Goal: Information Seeking & Learning: Learn about a topic

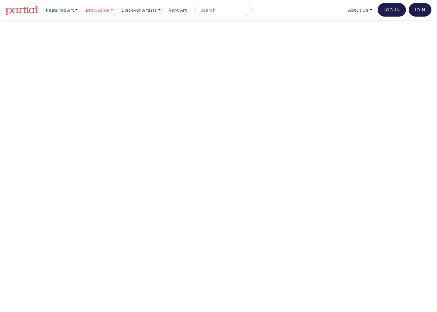
click at [81, 10] on link "Browse All" at bounding box center [61, 10] width 37 height 13
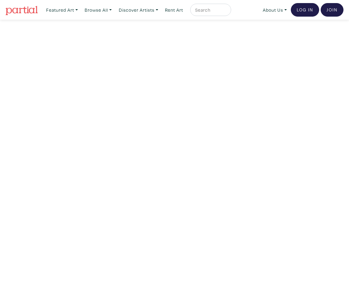
click at [25, 11] on img at bounding box center [22, 10] width 32 height 9
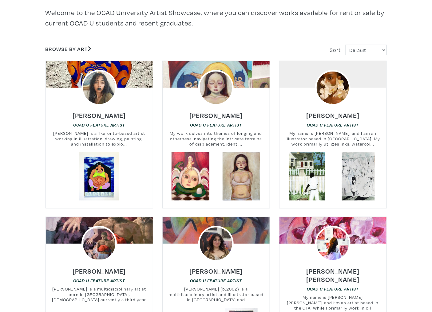
scroll to position [168, 0]
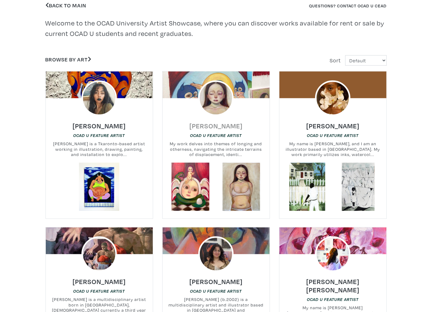
click at [213, 125] on h6 "Nadia Da Silva" at bounding box center [215, 126] width 53 height 8
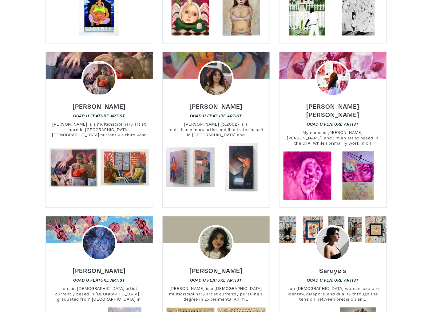
scroll to position [331, 0]
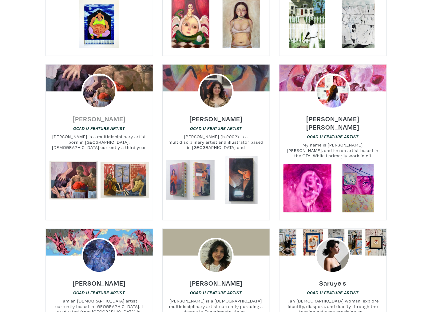
click at [107, 116] on h6 "Connor Garito" at bounding box center [99, 119] width 53 height 8
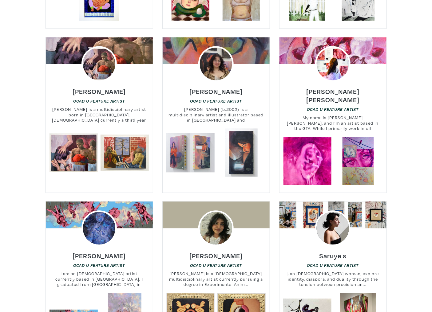
scroll to position [371, 0]
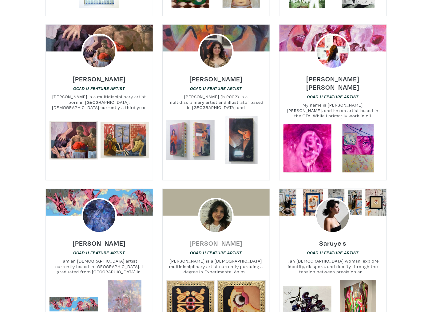
click at [234, 240] on h6 "Kiran Senthilnathan" at bounding box center [215, 244] width 53 height 8
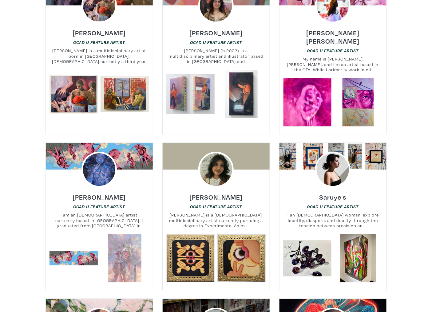
scroll to position [424, 0]
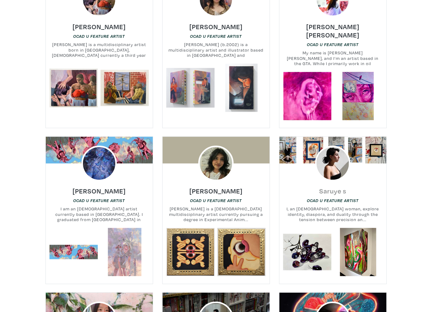
click at [339, 187] on h6 "Saruye s" at bounding box center [333, 191] width 27 height 8
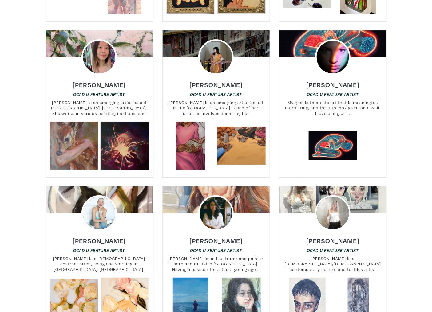
scroll to position [722, 0]
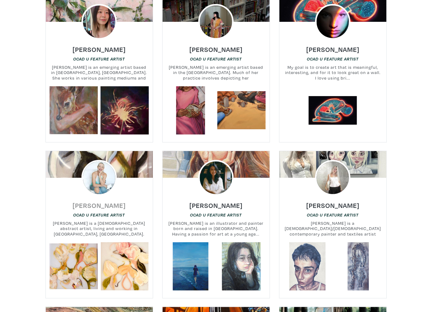
click at [106, 201] on h6 "Sue Mackay" at bounding box center [99, 205] width 53 height 8
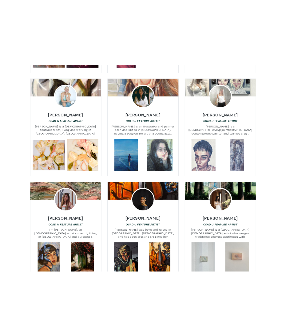
scroll to position [933, 0]
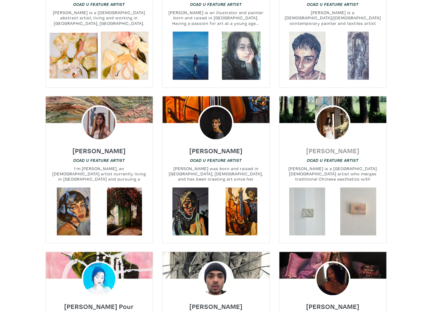
click at [327, 147] on h6 "Zhuyu Li" at bounding box center [332, 151] width 53 height 8
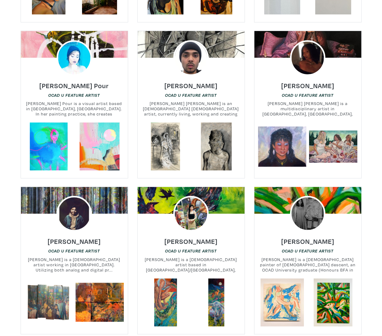
scroll to position [1173, 0]
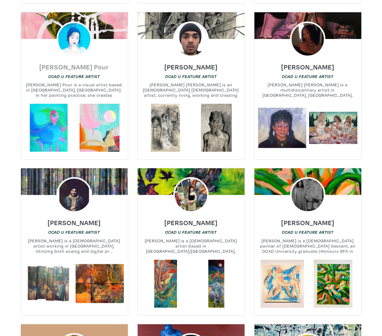
click at [83, 63] on h6 "Hana Hozhabr Pour" at bounding box center [75, 67] width 70 height 8
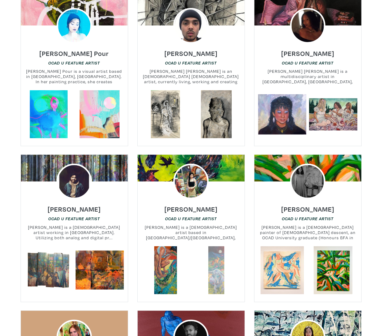
scroll to position [1266, 0]
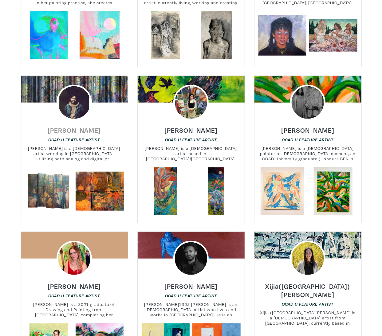
click at [77, 126] on h6 "Ernesto Cabral" at bounding box center [74, 130] width 53 height 8
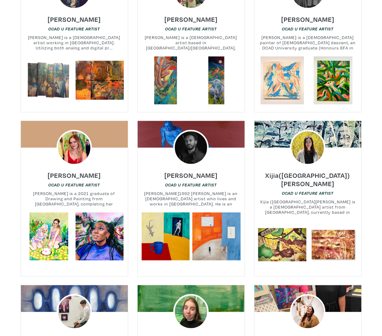
scroll to position [1379, 0]
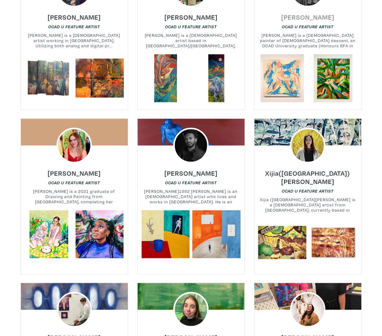
click at [302, 13] on h6 "Shinae Kim" at bounding box center [307, 17] width 53 height 8
click at [195, 169] on h6 "Mahir Siraj" at bounding box center [191, 173] width 53 height 8
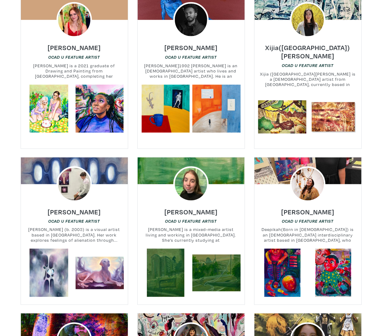
scroll to position [1545, 0]
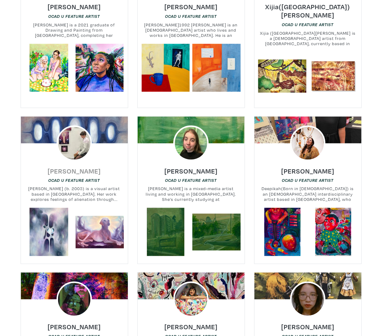
click at [83, 167] on h6 "Sophie Sawicka" at bounding box center [74, 171] width 53 height 8
click at [191, 167] on h6 "Ksenia Danilova" at bounding box center [191, 171] width 53 height 8
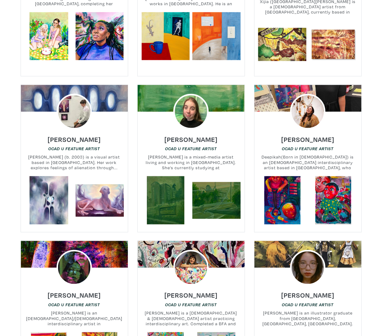
scroll to position [1625, 0]
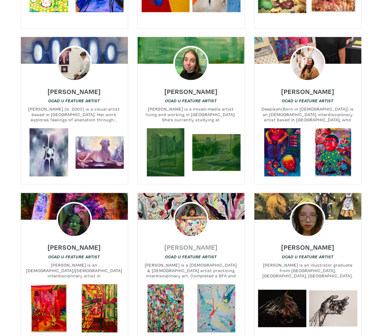
click at [197, 244] on h6 "Gülay Alpay" at bounding box center [191, 248] width 53 height 8
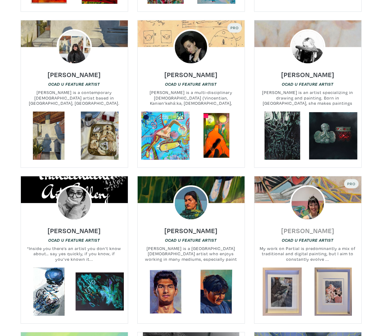
scroll to position [1928, 0]
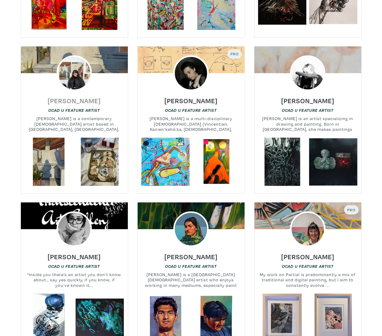
click at [79, 97] on h6 "Isabella Nicastro" at bounding box center [74, 101] width 53 height 8
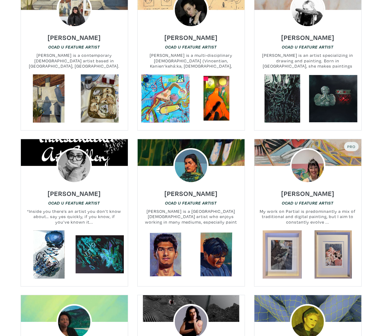
scroll to position [2017, 0]
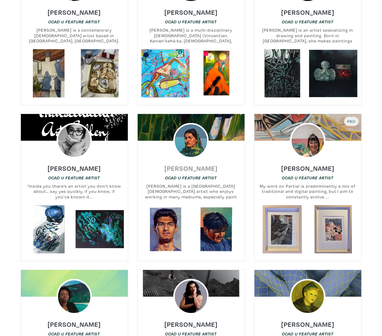
click at [189, 164] on h6 "Anoosh Mubashar" at bounding box center [191, 168] width 53 height 8
click at [305, 164] on h6 "Ayan Melikli" at bounding box center [307, 168] width 53 height 8
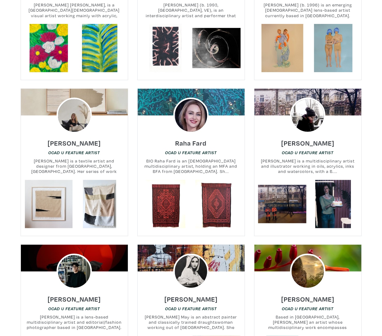
scroll to position [2368, 0]
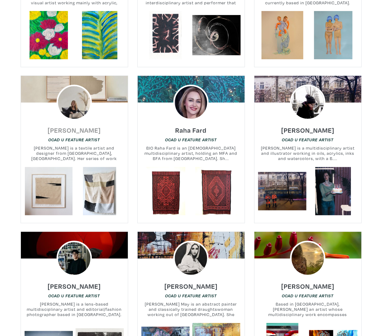
click at [66, 126] on h6 "Emma Enright" at bounding box center [74, 130] width 53 height 8
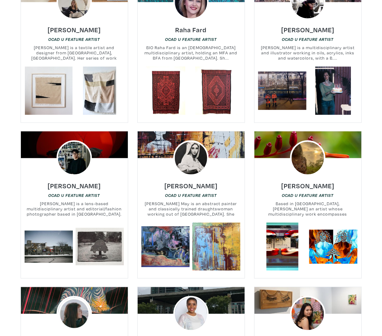
scroll to position [2468, 0]
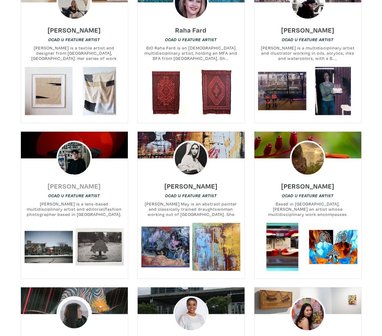
click at [73, 182] on h6 "Boyu Jiang" at bounding box center [74, 186] width 53 height 8
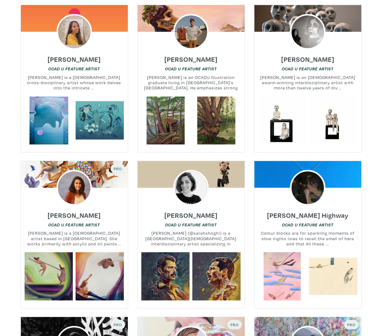
scroll to position [2908, 0]
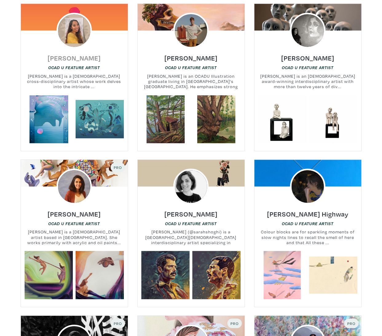
click at [91, 54] on h6 "Ahlena Sultana-McGarry" at bounding box center [74, 58] width 53 height 8
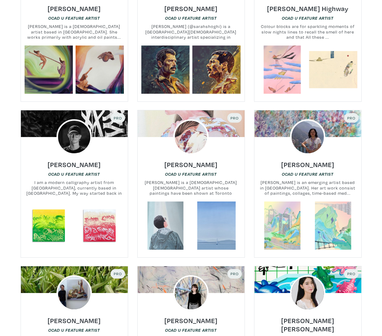
scroll to position [3119, 0]
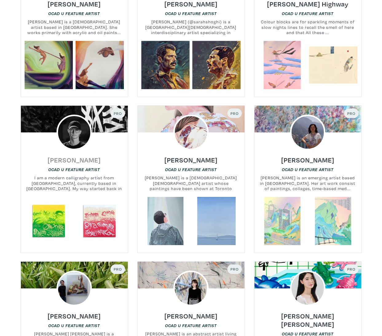
click at [70, 156] on h6 "Nick Zhurid" at bounding box center [74, 160] width 53 height 8
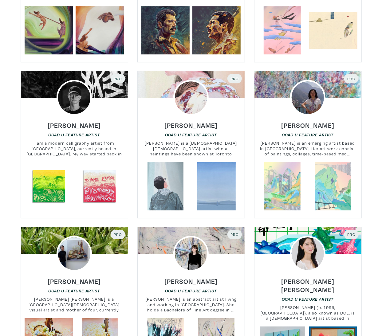
scroll to position [3292, 0]
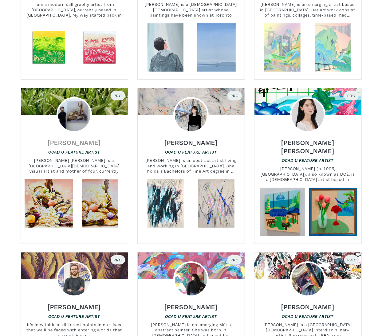
click at [71, 138] on h6 "Sophia Kim" at bounding box center [74, 142] width 53 height 8
click at [193, 138] on h6 "Mash Ritchie" at bounding box center [191, 142] width 53 height 8
click at [307, 133] on div "ESTHER DOË KIM OCAD U Feature Artist Esther Kim (b. 1995, South Korea), also kn…" at bounding box center [308, 160] width 116 height 55
click at [318, 138] on h6 "ESTHER DOË KIM" at bounding box center [308, 146] width 107 height 17
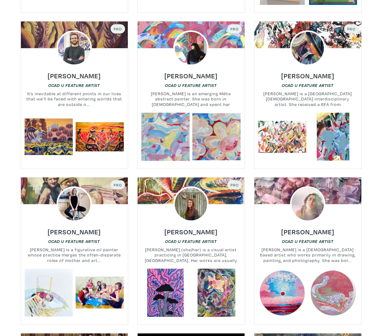
scroll to position [3543, 0]
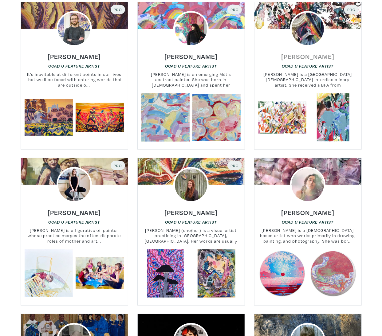
click at [309, 52] on h6 "Donny Nie" at bounding box center [307, 56] width 53 height 8
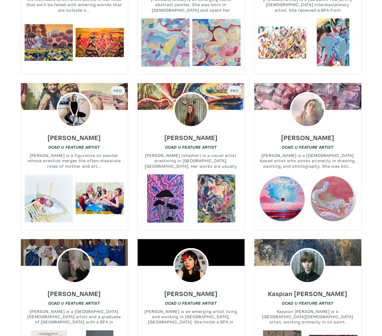
scroll to position [3609, 0]
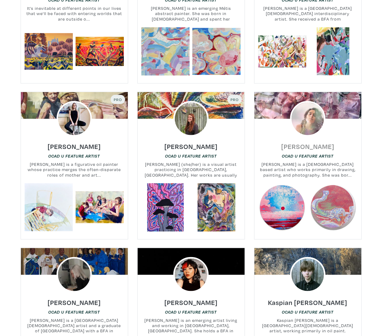
click at [314, 142] on h6 "Melissa Patel" at bounding box center [307, 146] width 53 height 8
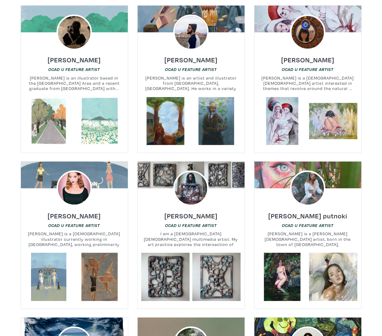
scroll to position [6672, 0]
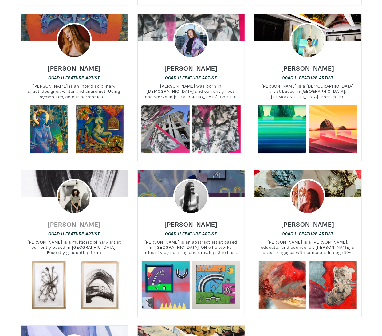
click at [80, 220] on h6 "Gillian Toliver" at bounding box center [74, 224] width 53 height 8
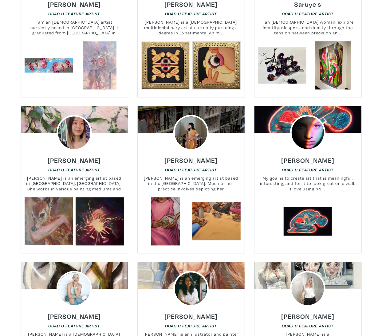
scroll to position [3554, 0]
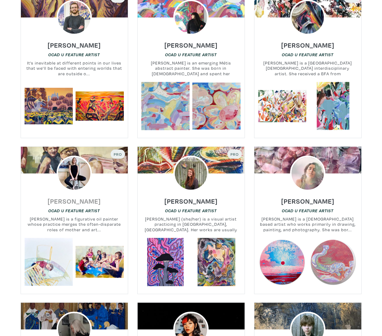
click at [78, 197] on h6 "Corynn Kokolakis" at bounding box center [74, 201] width 53 height 8
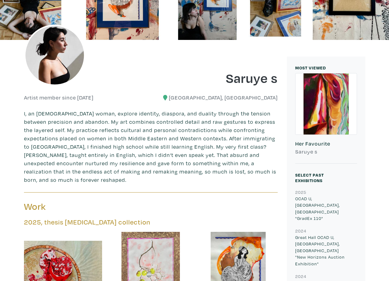
scroll to position [240, 0]
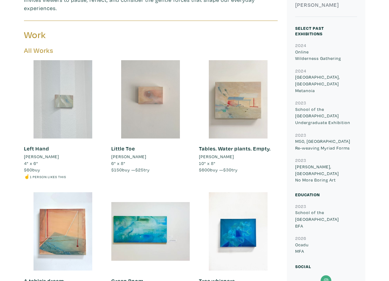
scroll to position [211, 0]
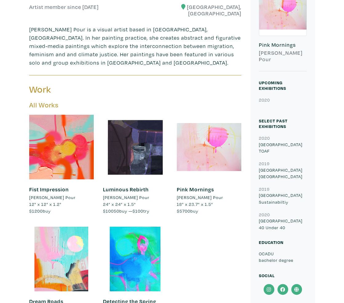
scroll to position [156, 0]
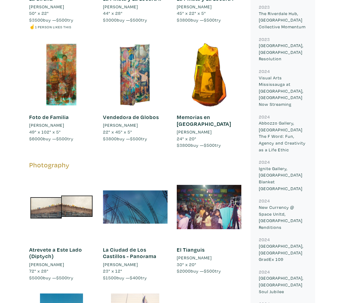
scroll to position [882, 0]
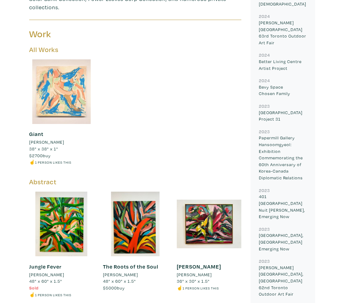
scroll to position [393, 0]
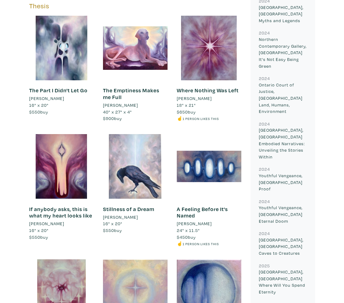
scroll to position [252, 0]
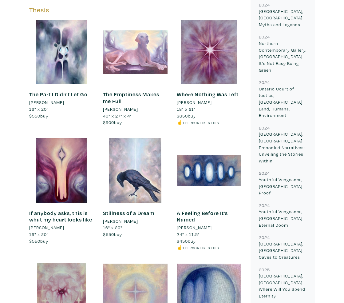
click at [127, 62] on div at bounding box center [135, 52] width 65 height 65
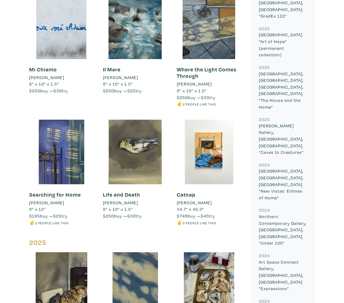
scroll to position [313, 0]
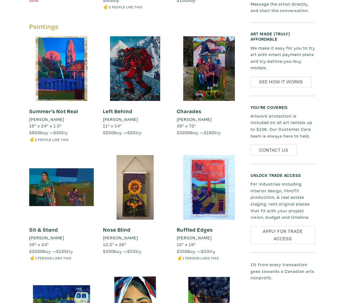
scroll to position [874, 0]
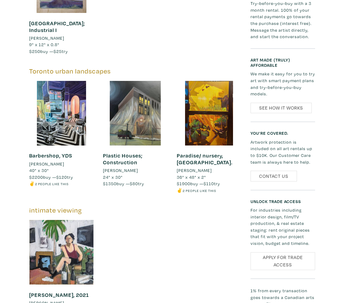
scroll to position [600, 0]
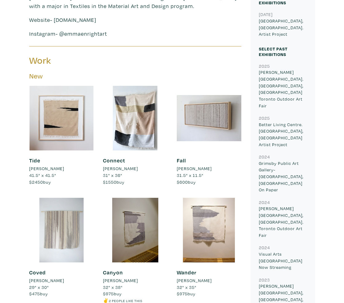
scroll to position [236, 0]
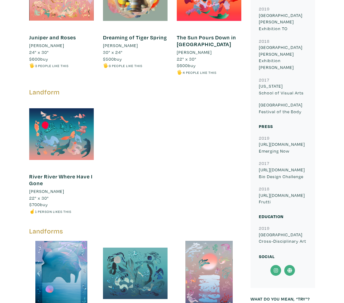
scroll to position [216, 0]
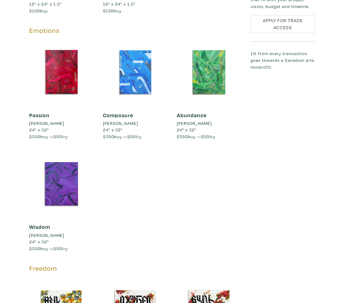
scroll to position [860, 0]
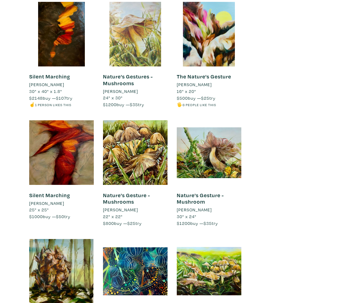
scroll to position [1269, 0]
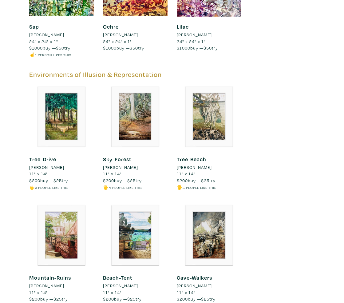
scroll to position [1740, 0]
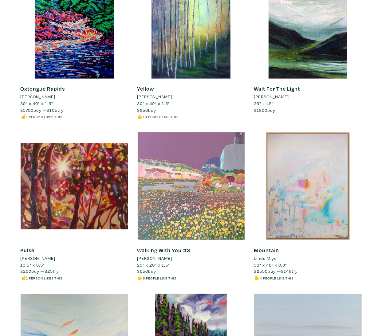
scroll to position [316, 0]
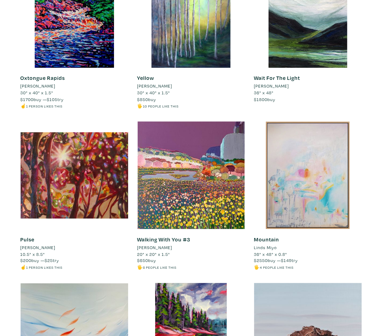
click at [157, 248] on li "Ellee SY Lee" at bounding box center [154, 248] width 35 height 7
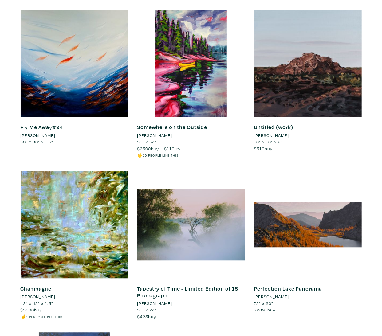
scroll to position [604, 0]
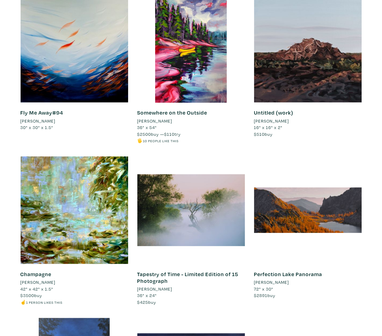
click at [50, 119] on li "Maryam Ebrahimi" at bounding box center [38, 121] width 35 height 7
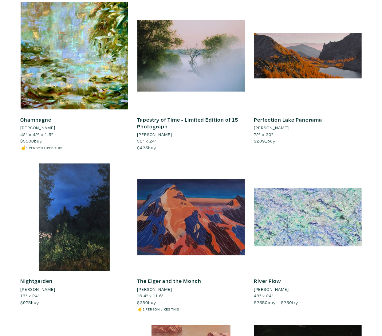
scroll to position [843, 0]
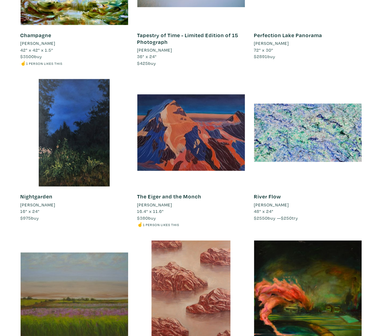
click at [39, 204] on li "Lulu Galway" at bounding box center [38, 205] width 35 height 7
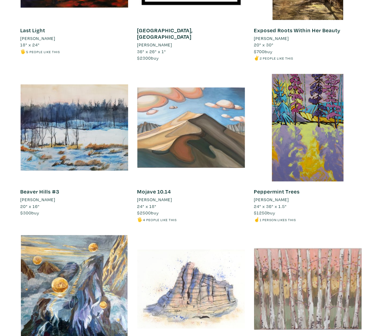
scroll to position [1418, 0]
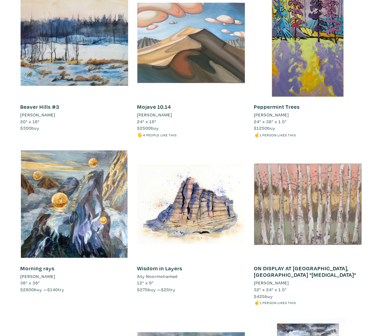
click at [271, 114] on li "Gordon Sellen" at bounding box center [271, 115] width 35 height 7
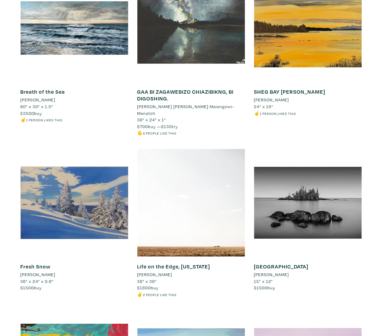
scroll to position [1961, 0]
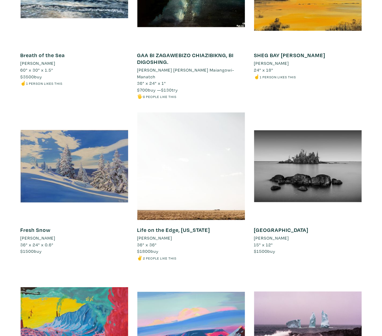
click at [35, 235] on li "Gina Alpous" at bounding box center [38, 238] width 35 height 7
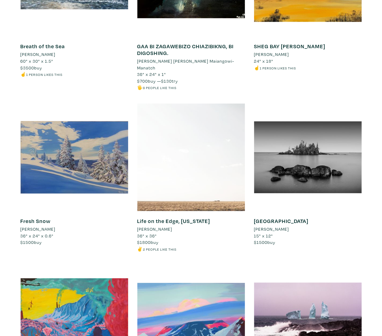
scroll to position [2005, 0]
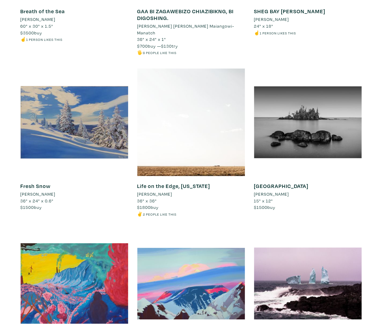
click at [272, 191] on li "Rick Bogacz" at bounding box center [271, 194] width 35 height 7
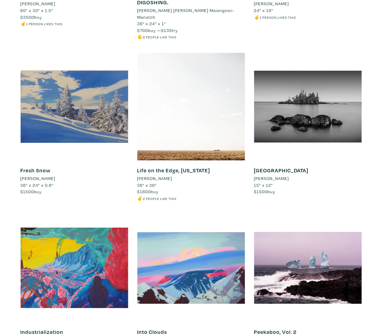
scroll to position [2185, 0]
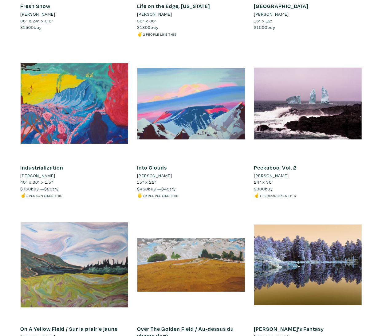
click at [153, 173] on li "June Tenzin" at bounding box center [154, 176] width 35 height 7
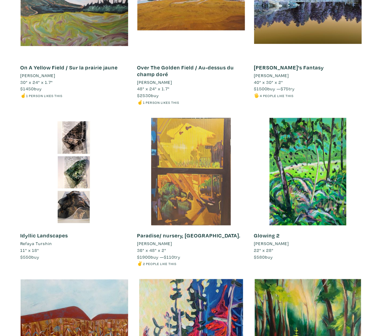
scroll to position [2473, 0]
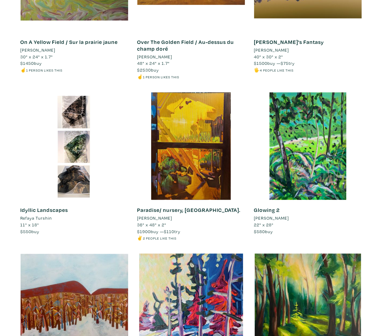
click at [281, 215] on li "Marianne Sung" at bounding box center [271, 218] width 35 height 7
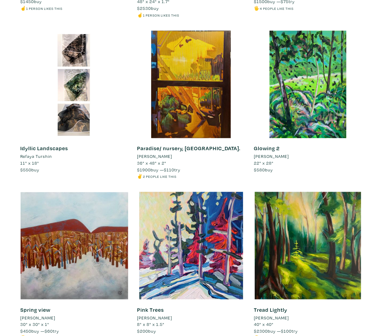
scroll to position [2659, 0]
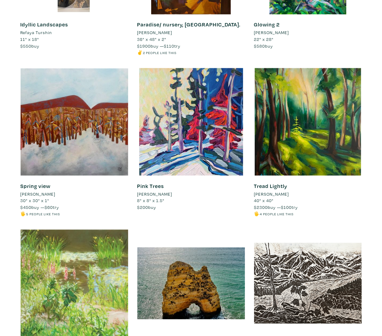
click at [38, 191] on li "Diana Rosa" at bounding box center [38, 194] width 35 height 7
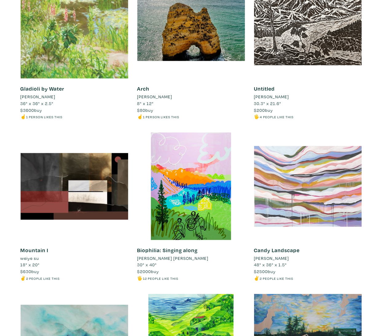
scroll to position [2919, 0]
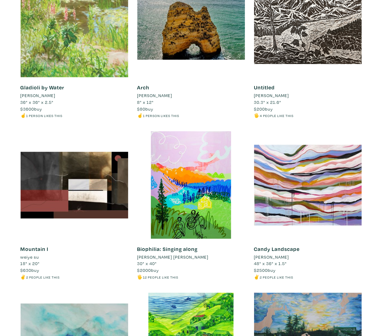
click at [289, 254] on li "Laura Fedorowicz" at bounding box center [271, 257] width 35 height 7
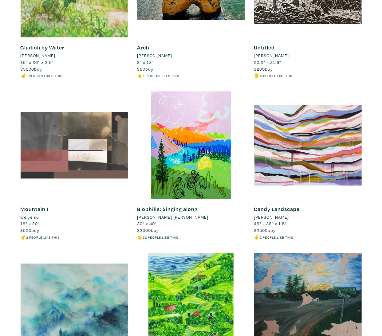
scroll to position [2964, 0]
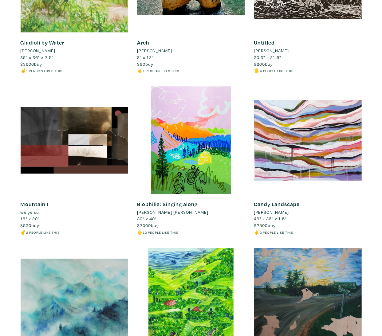
click at [31, 209] on li "weiye su" at bounding box center [30, 212] width 19 height 7
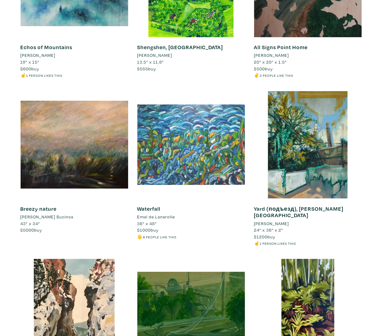
scroll to position [3292, 0]
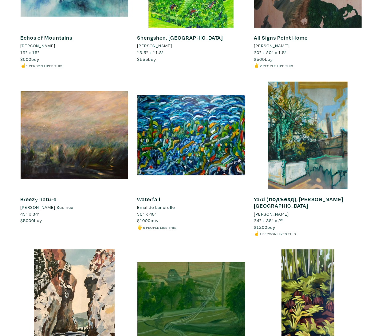
click at [275, 211] on li "Nadiya Svirsky" at bounding box center [271, 214] width 35 height 7
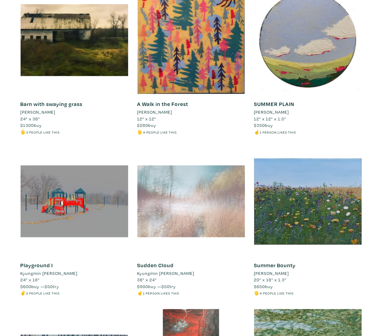
scroll to position [3880, 0]
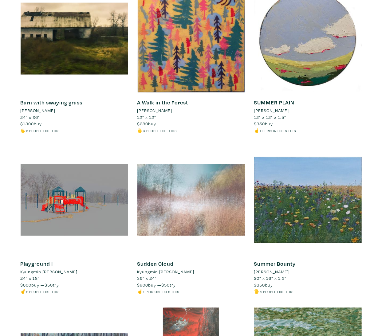
click at [271, 269] on li "Jim Alpous" at bounding box center [271, 272] width 35 height 7
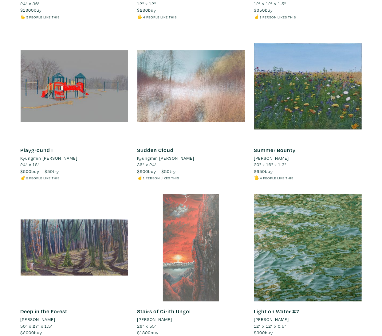
scroll to position [4034, 0]
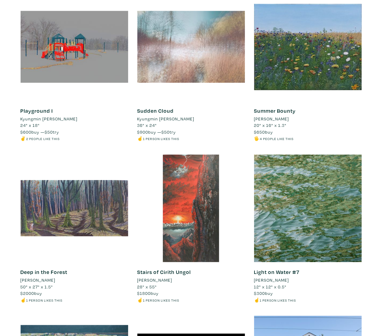
click at [167, 116] on li "Kyungmin kate Lee" at bounding box center [165, 119] width 57 height 7
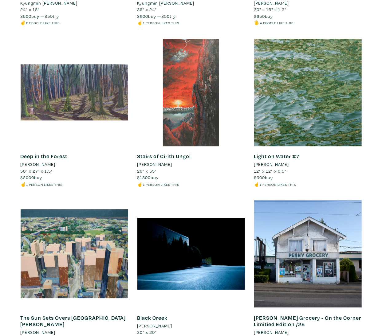
scroll to position [4154, 0]
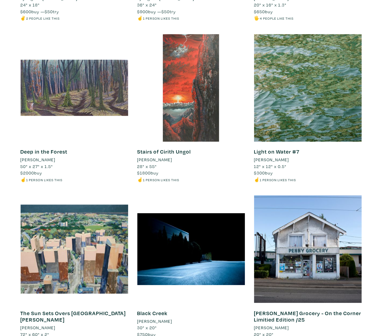
click at [283, 157] on li "Felicity Somerset" at bounding box center [271, 160] width 35 height 7
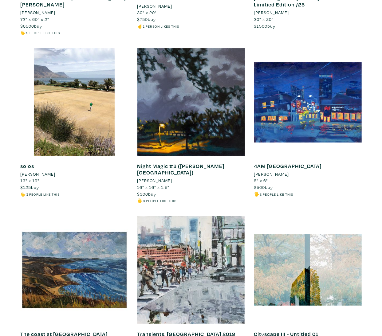
scroll to position [4524, 0]
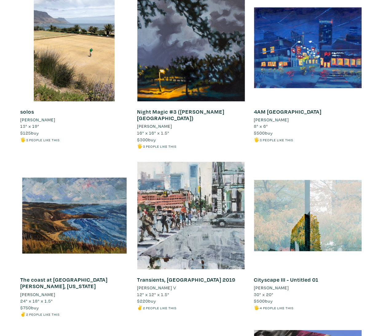
click at [153, 123] on li "Valentin Brown" at bounding box center [154, 126] width 35 height 7
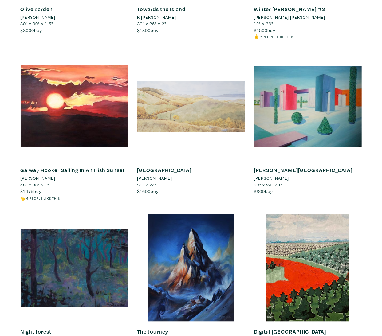
scroll to position [5136, 0]
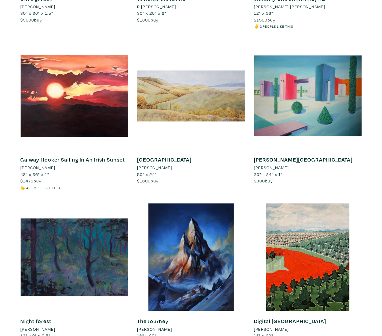
click at [156, 165] on li "Della Hunter" at bounding box center [154, 168] width 35 height 7
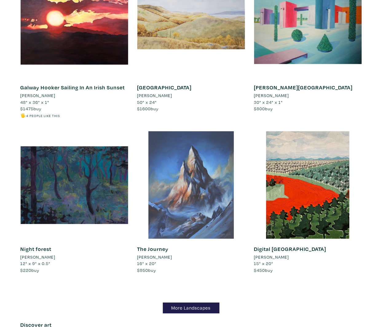
scroll to position [5217, 0]
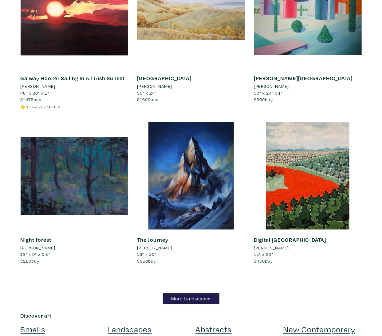
click at [45, 245] on li "Lubov Soltan" at bounding box center [38, 248] width 35 height 7
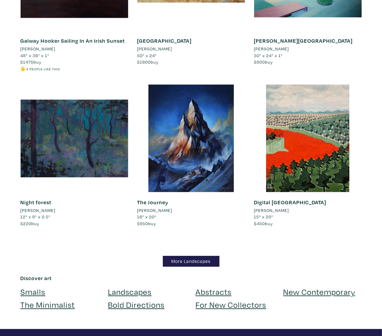
scroll to position [5257, 0]
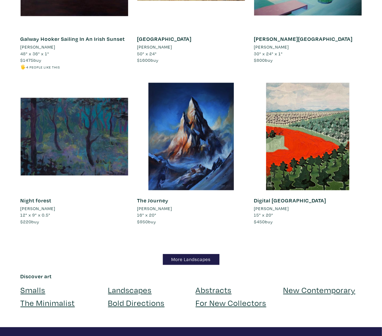
click at [289, 205] on li "Firouzeh Saremi Far" at bounding box center [271, 208] width 35 height 7
click at [191, 254] on link "More Landscapes" at bounding box center [191, 259] width 57 height 11
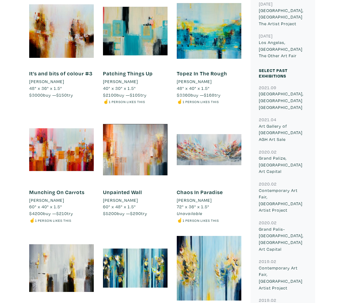
scroll to position [419, 0]
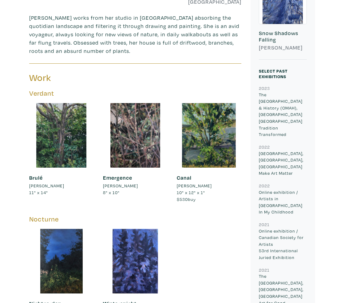
scroll to position [309, 0]
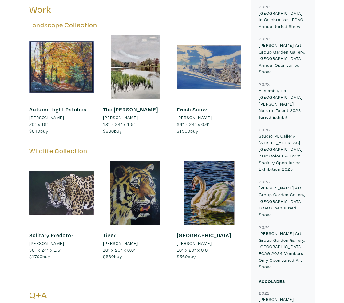
scroll to position [236, 0]
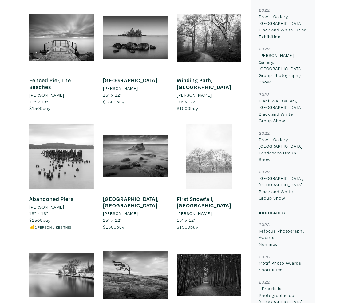
scroll to position [608, 0]
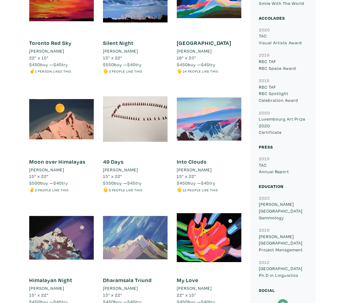
scroll to position [217, 0]
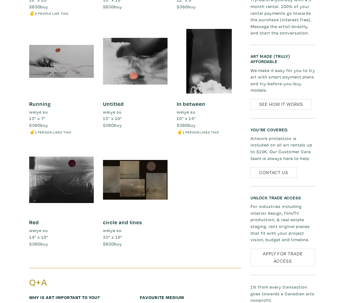
scroll to position [149, 0]
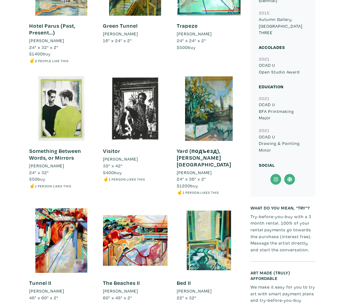
scroll to position [555, 0]
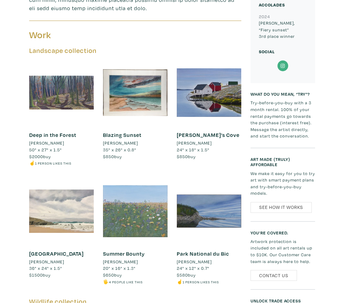
scroll to position [300, 0]
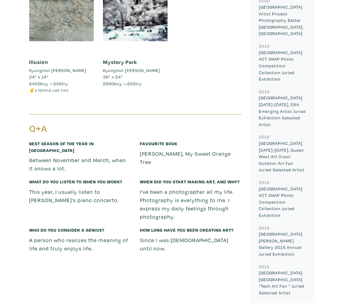
scroll to position [698, 0]
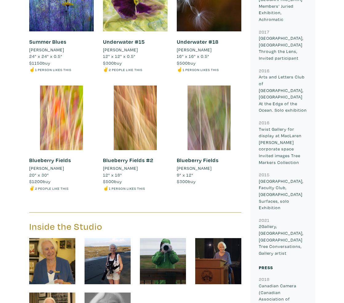
scroll to position [874, 0]
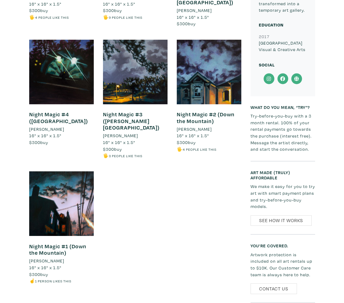
scroll to position [454, 0]
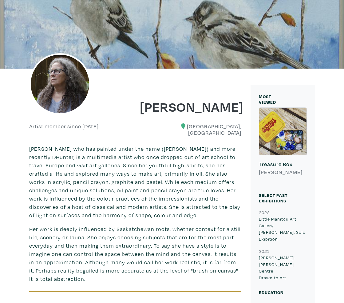
scroll to position [45, 0]
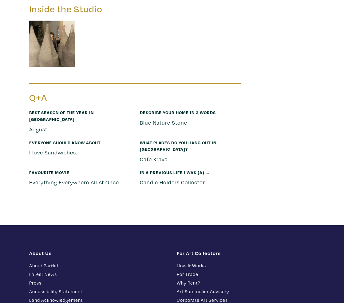
scroll to position [1008, 0]
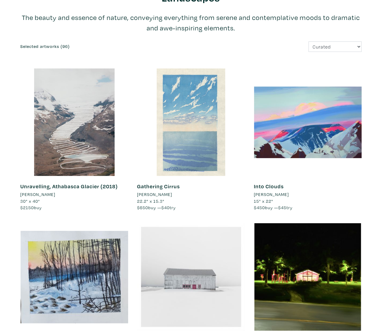
scroll to position [51, 0]
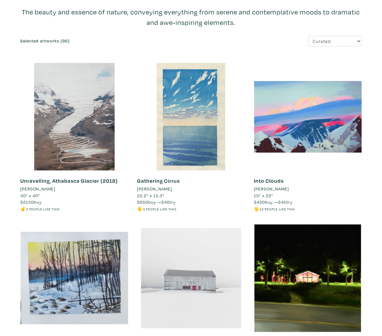
click at [163, 189] on li "Elizabeth Forrest" at bounding box center [154, 189] width 35 height 7
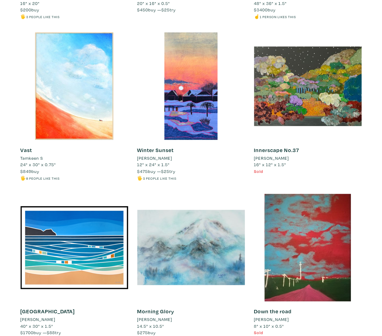
scroll to position [592, 0]
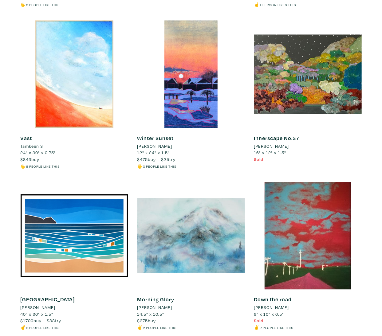
click at [155, 143] on li "Nancy Bennett" at bounding box center [154, 146] width 35 height 7
click at [43, 304] on li "Denys Golden" at bounding box center [38, 307] width 35 height 7
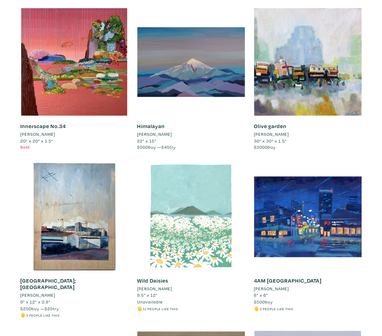
scroll to position [1594, 0]
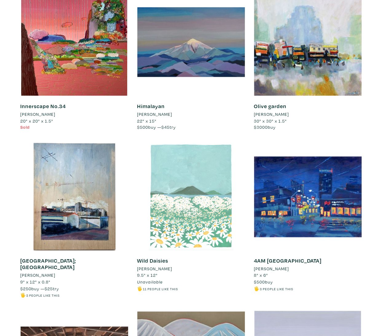
click at [272, 111] on li "[PERSON_NAME]" at bounding box center [271, 114] width 35 height 7
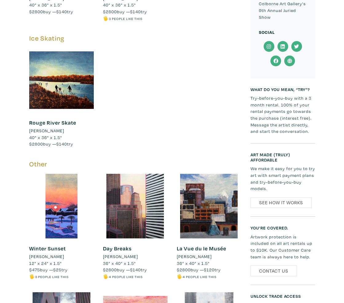
scroll to position [799, 0]
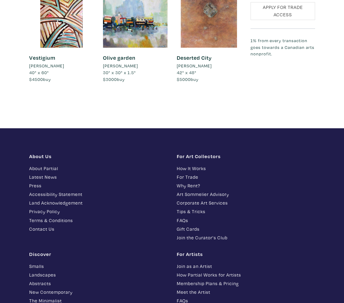
scroll to position [629, 0]
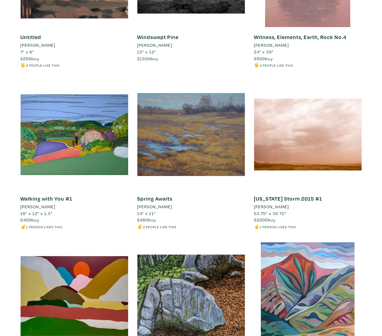
scroll to position [2200, 0]
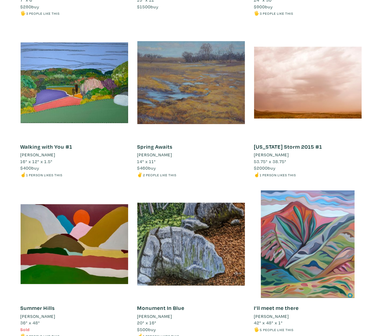
click at [173, 152] on li "[PERSON_NAME]" at bounding box center [154, 155] width 35 height 7
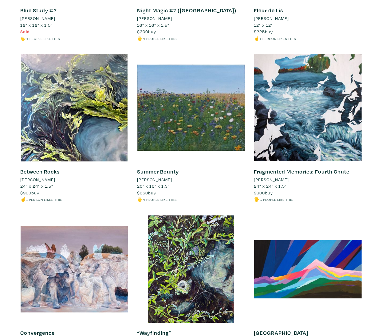
scroll to position [3902, 0]
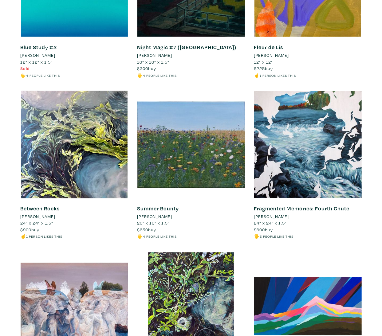
click at [41, 214] on li "[PERSON_NAME]" at bounding box center [38, 217] width 35 height 7
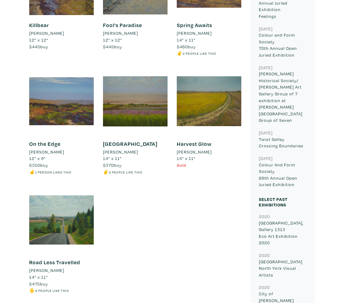
scroll to position [473, 0]
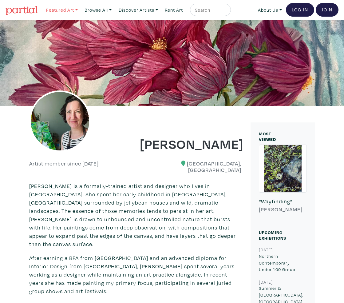
click at [61, 10] on link "Featured Art" at bounding box center [61, 10] width 37 height 13
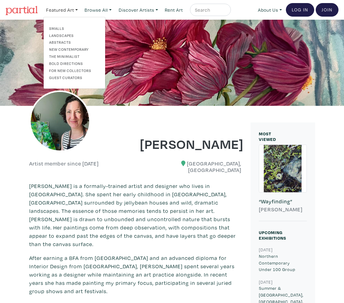
click at [59, 40] on link "Abstracts" at bounding box center [74, 42] width 50 height 6
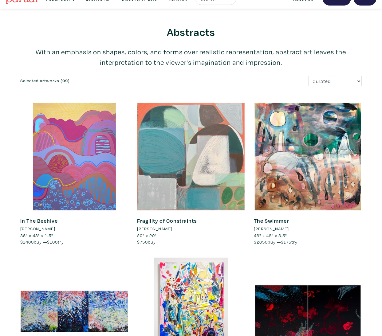
scroll to position [93, 0]
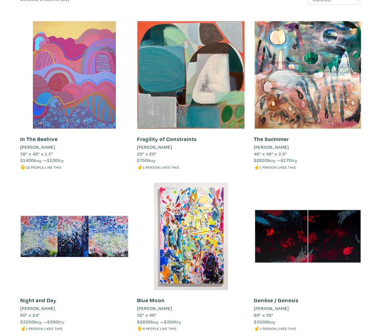
click at [274, 147] on li "[PERSON_NAME]" at bounding box center [271, 147] width 35 height 7
click at [157, 146] on li "[PERSON_NAME]" at bounding box center [154, 147] width 35 height 7
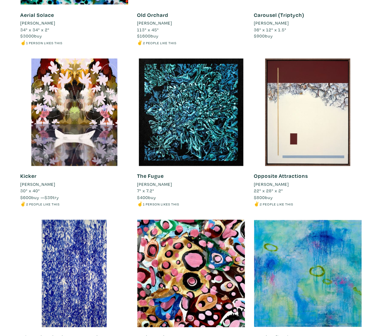
scroll to position [545, 0]
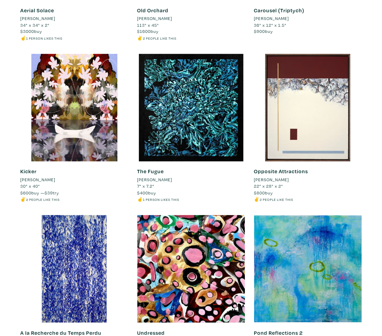
click at [271, 180] on li "Janna Kumi" at bounding box center [271, 180] width 35 height 7
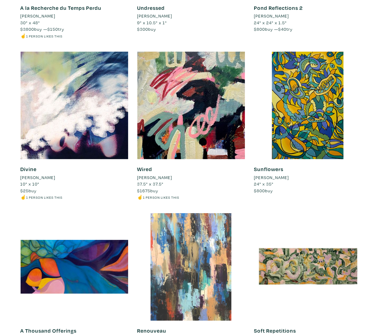
scroll to position [874, 0]
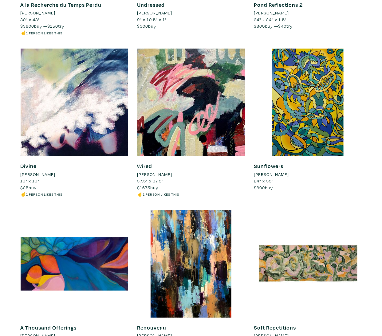
click at [40, 174] on li "Michael Lé" at bounding box center [38, 174] width 35 height 7
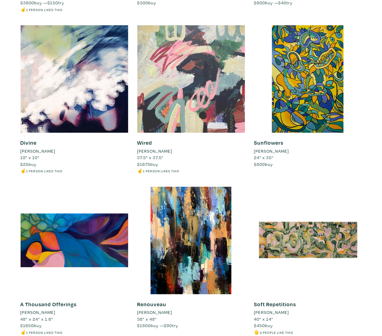
scroll to position [918, 0]
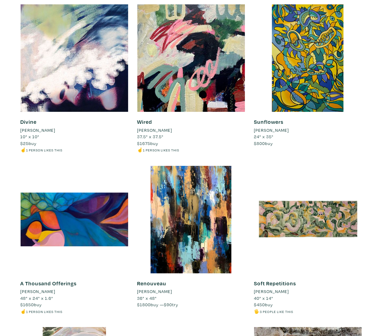
click at [154, 128] on li "Cherie Daly" at bounding box center [154, 130] width 35 height 7
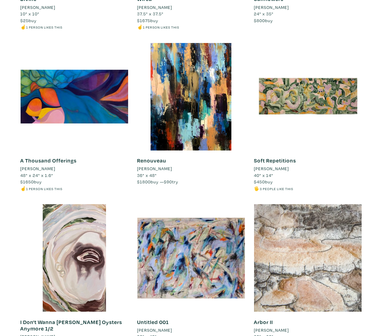
scroll to position [1029, 0]
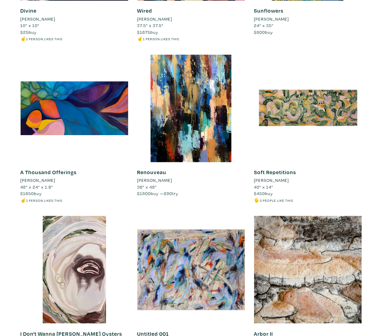
click at [272, 180] on li "Ariel Shea" at bounding box center [271, 180] width 35 height 7
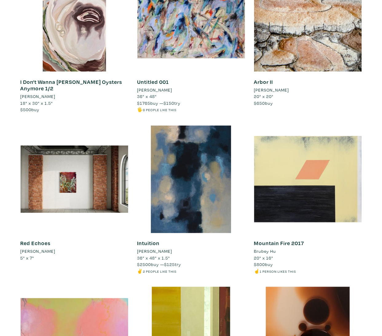
scroll to position [1307, 0]
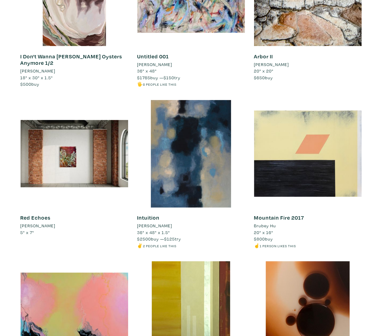
click at [265, 225] on li "Brubey Hu" at bounding box center [265, 226] width 22 height 7
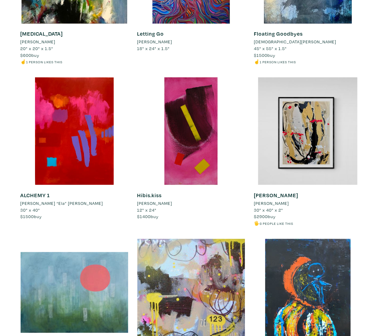
scroll to position [2464, 0]
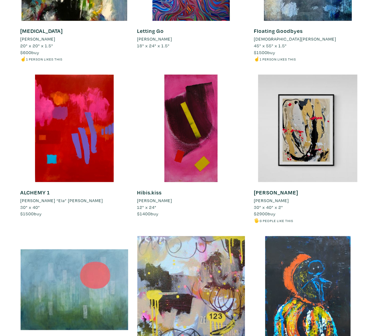
click at [51, 199] on li "Liz “Ela” Szymczak" at bounding box center [62, 200] width 83 height 7
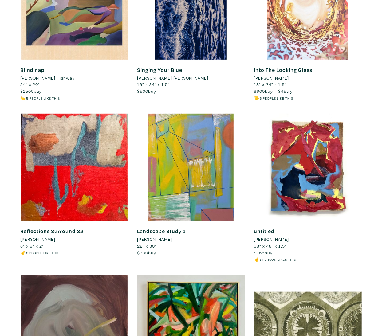
scroll to position [4728, 0]
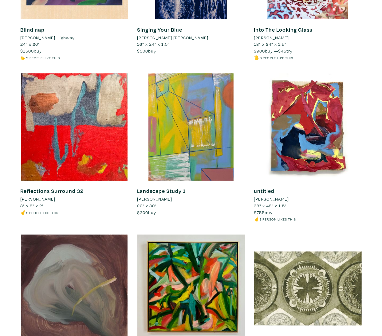
click at [170, 197] on li "Stacy Athena May" at bounding box center [154, 199] width 35 height 7
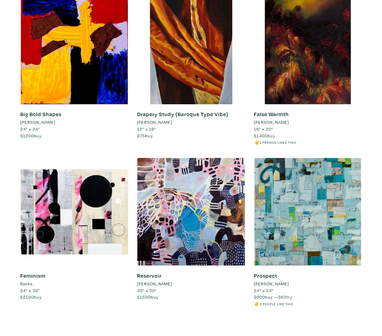
scroll to position [5271, 0]
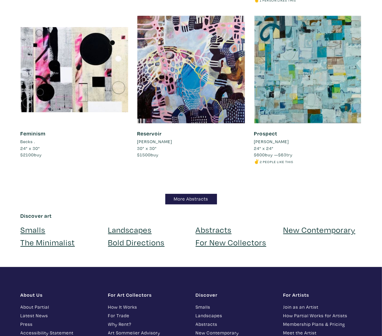
click at [275, 140] on li "Janice Kovar" at bounding box center [271, 141] width 35 height 7
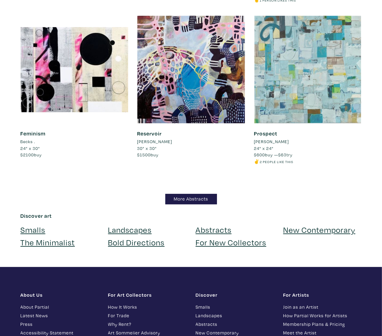
click at [302, 110] on div at bounding box center [308, 70] width 108 height 108
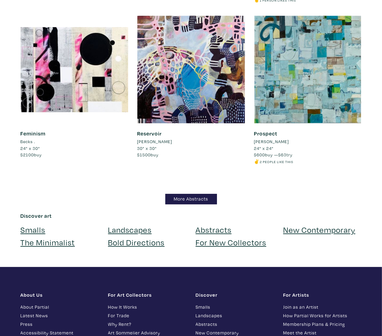
click at [165, 139] on li "Julie Gladstone" at bounding box center [154, 141] width 35 height 7
click at [189, 197] on link "More Abstracts" at bounding box center [191, 199] width 52 height 11
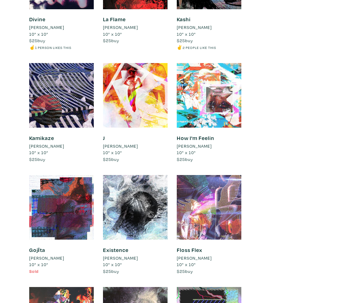
scroll to position [1500, 0]
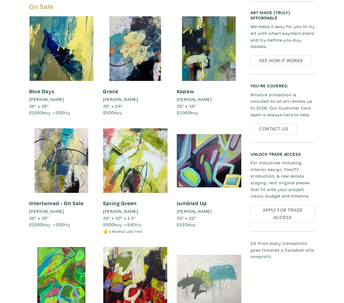
scroll to position [1277, 0]
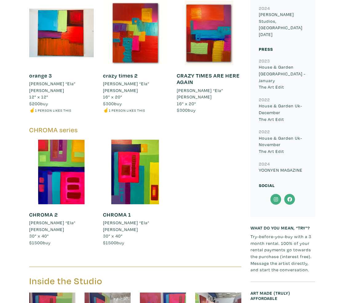
scroll to position [780, 0]
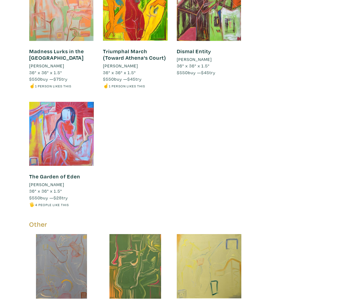
scroll to position [662, 0]
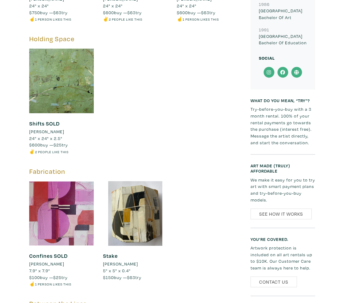
scroll to position [946, 0]
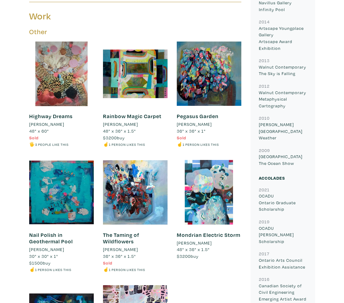
scroll to position [663, 0]
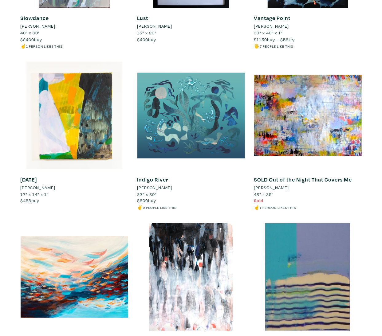
scroll to position [377, 0]
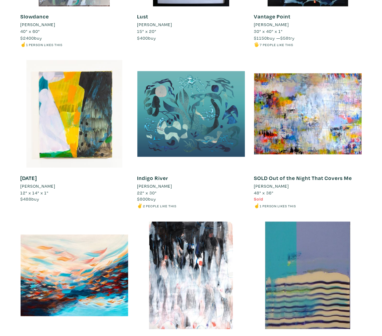
click at [47, 185] on li "[PERSON_NAME]" at bounding box center [38, 186] width 35 height 7
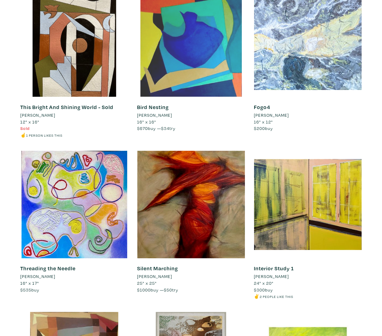
scroll to position [3351, 0]
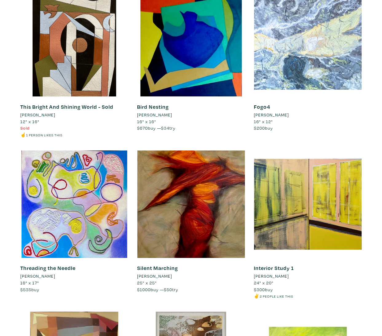
click at [151, 113] on li "[PERSON_NAME]" at bounding box center [154, 115] width 35 height 7
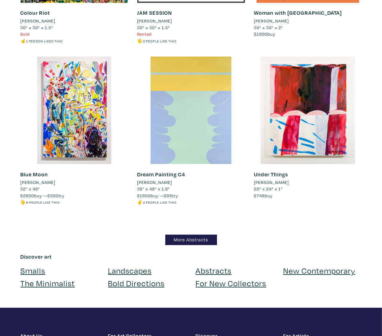
scroll to position [4425, 0]
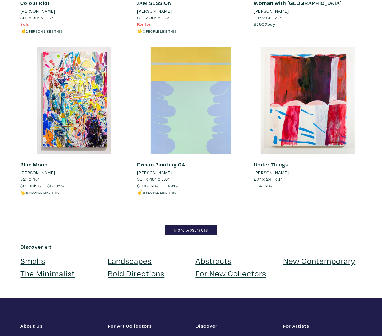
click at [145, 169] on li "Kyle Yip" at bounding box center [154, 172] width 35 height 7
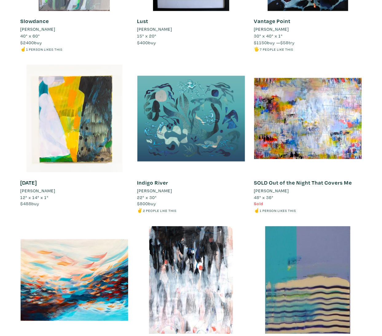
scroll to position [0, 0]
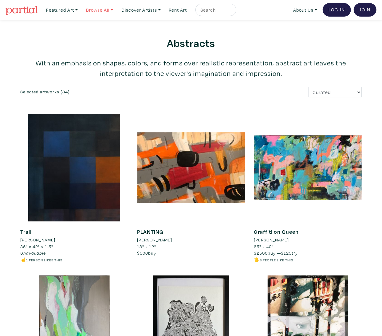
click at [81, 10] on link "Browse All" at bounding box center [61, 10] width 37 height 13
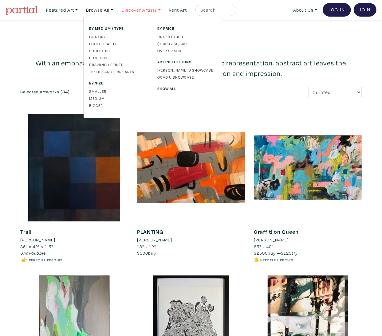
click at [81, 10] on link "Discover Artists" at bounding box center [61, 10] width 37 height 13
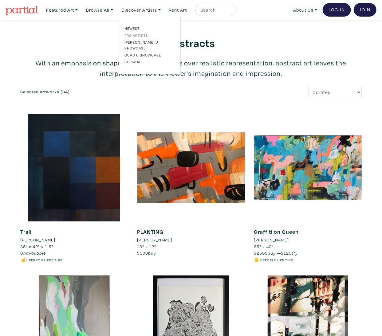
click at [144, 35] on link "Pro artists" at bounding box center [150, 36] width 50 height 6
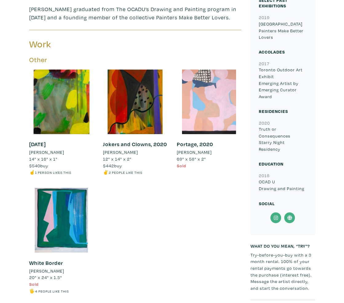
scroll to position [237, 0]
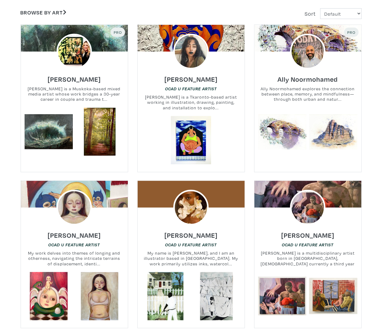
scroll to position [85, 0]
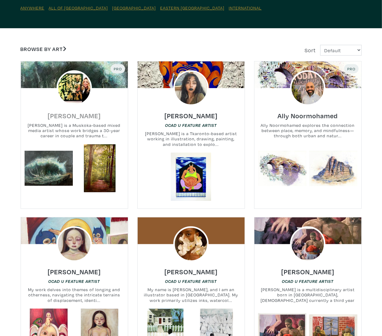
click at [72, 113] on h6 "[PERSON_NAME]" at bounding box center [74, 116] width 53 height 8
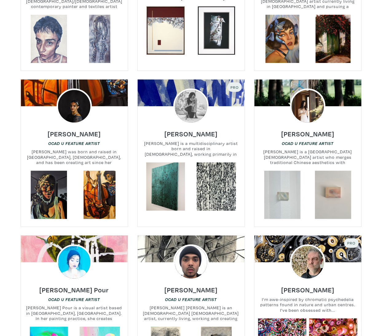
scroll to position [1289, 0]
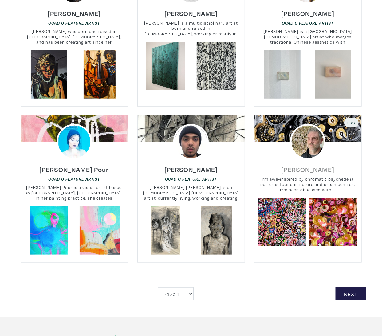
click at [310, 165] on h6 "Tony Luib" at bounding box center [307, 169] width 53 height 8
click at [346, 288] on link "Next" at bounding box center [351, 294] width 31 height 13
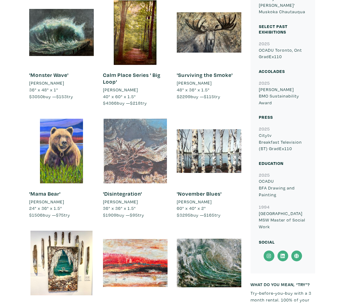
scroll to position [245, 0]
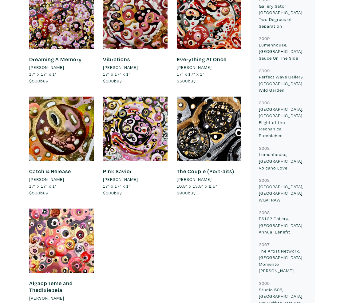
scroll to position [636, 0]
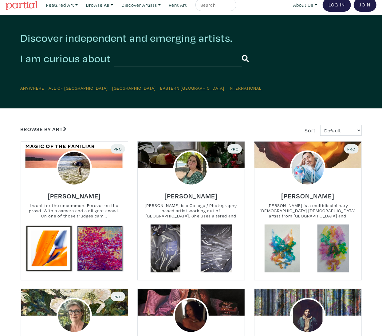
scroll to position [7, 0]
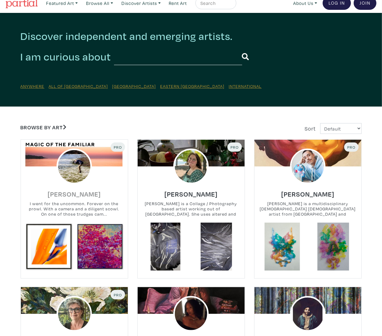
click at [78, 190] on h6 "Srini Balram" at bounding box center [74, 194] width 53 height 8
click at [201, 191] on h6 "Katherine McKay" at bounding box center [191, 194] width 53 height 8
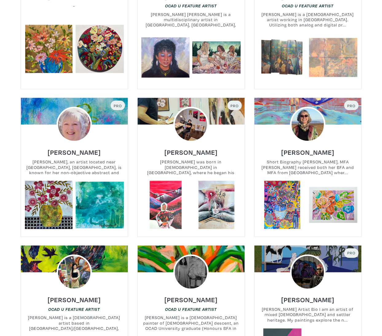
scroll to position [174, 0]
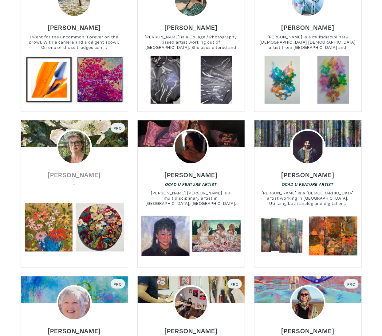
click at [79, 175] on h6 "Rea Kelly" at bounding box center [74, 175] width 53 height 8
click at [67, 177] on h6 "Rea Kelly" at bounding box center [74, 175] width 53 height 8
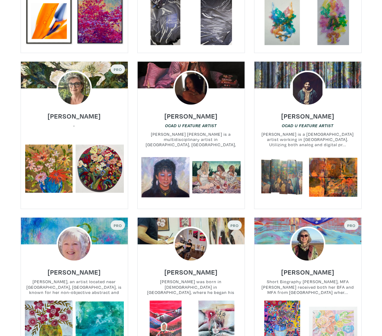
scroll to position [355, 0]
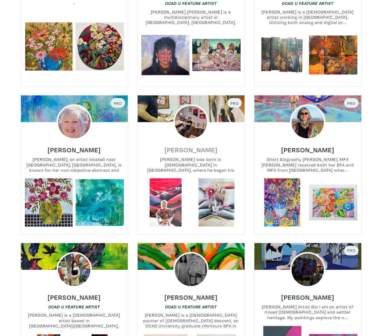
click at [186, 149] on h6 "Arif Bahaduri" at bounding box center [191, 150] width 53 height 8
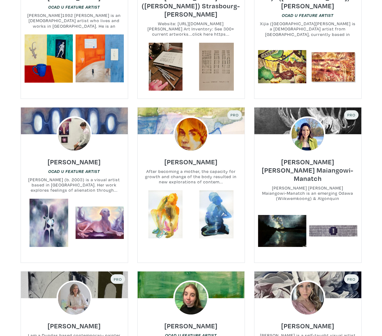
scroll to position [989, 0]
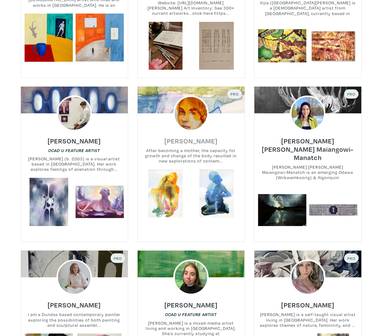
click at [189, 137] on h6 "Alice Jennex" at bounding box center [191, 141] width 53 height 8
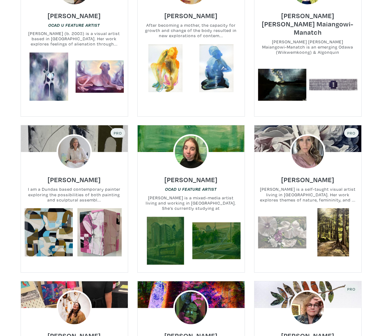
scroll to position [1157, 0]
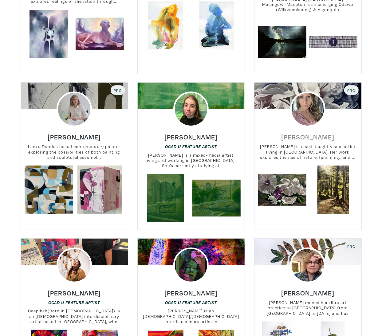
click at [315, 133] on h6 "Daniela D'Ambrosio" at bounding box center [307, 137] width 53 height 8
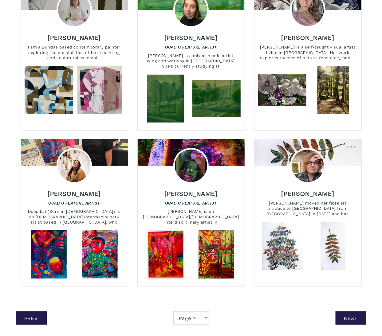
scroll to position [1260, 0]
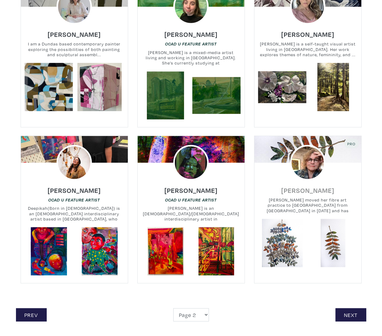
click at [307, 186] on h6 "Sheila Thompson" at bounding box center [307, 190] width 53 height 8
click at [351, 309] on link "Next" at bounding box center [351, 315] width 31 height 13
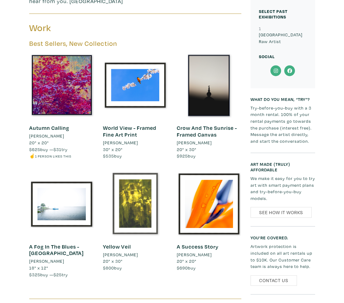
scroll to position [395, 0]
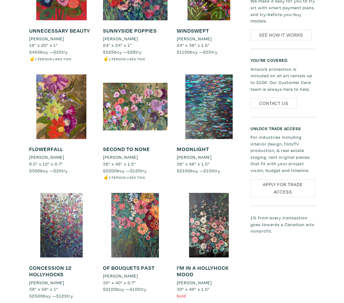
scroll to position [547, 0]
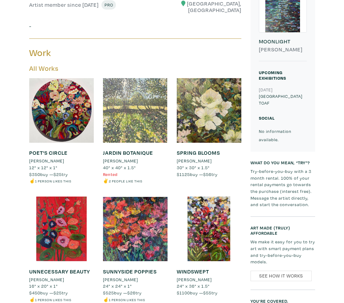
scroll to position [161, 0]
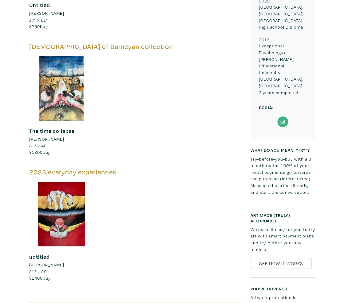
scroll to position [793, 0]
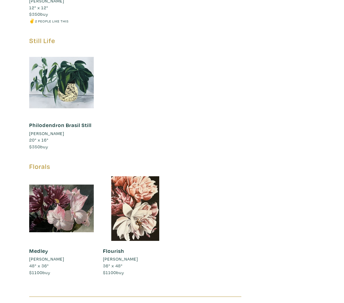
scroll to position [1024, 0]
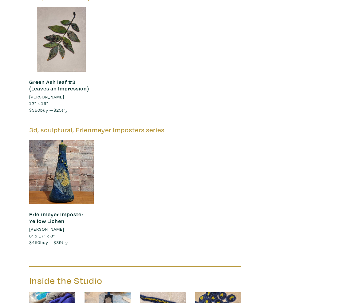
scroll to position [1519, 0]
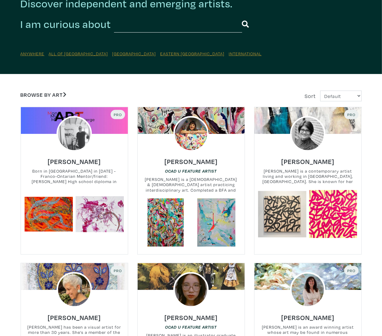
scroll to position [182, 0]
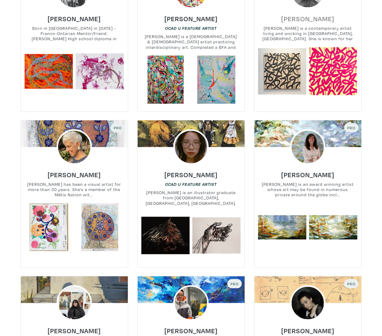
click at [299, 19] on h6 "Aadila Munshi" at bounding box center [307, 18] width 53 height 8
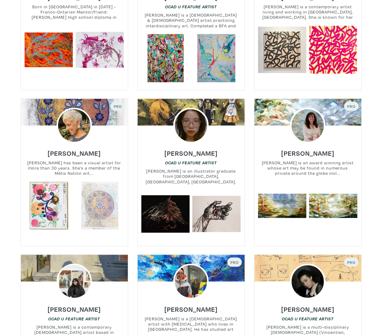
scroll to position [247, 0]
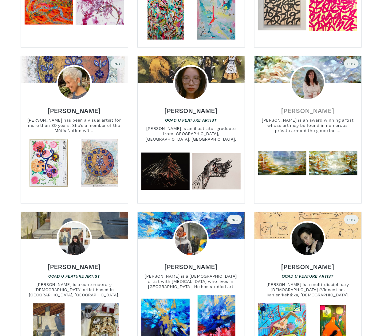
click at [313, 109] on h6 "Darlene Winfield" at bounding box center [307, 110] width 53 height 8
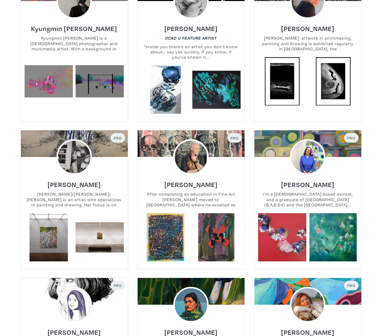
scroll to position [843, 0]
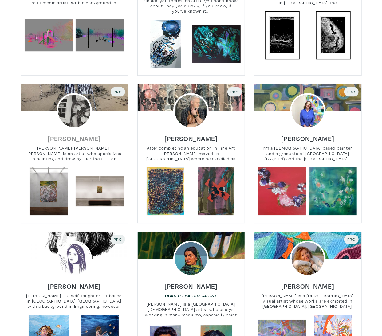
click at [66, 136] on h6 "Ivy Tang" at bounding box center [74, 138] width 53 height 8
click at [196, 134] on h6 "steven sabados" at bounding box center [191, 138] width 53 height 8
click at [68, 136] on h6 "Ivy Tang" at bounding box center [74, 138] width 53 height 8
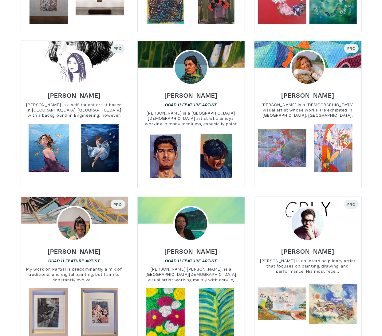
scroll to position [1044, 0]
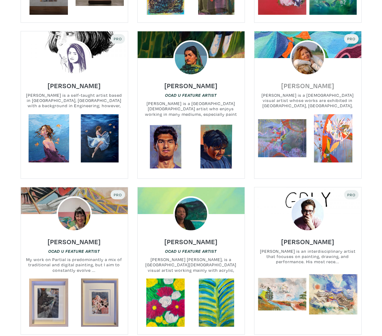
click at [310, 82] on h6 "vera saiko" at bounding box center [307, 86] width 53 height 8
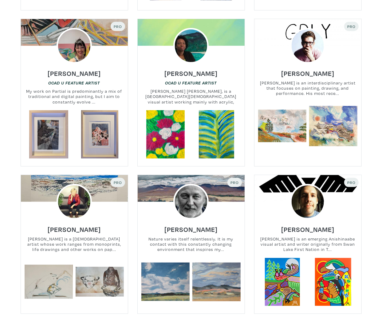
scroll to position [1219, 0]
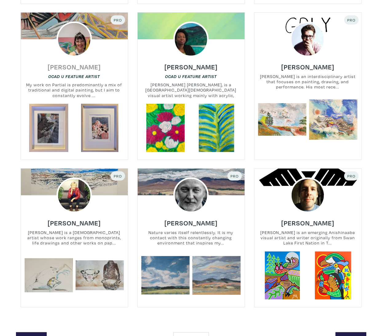
click at [82, 68] on h6 "Ayan Melikli" at bounding box center [74, 67] width 53 height 8
click at [306, 65] on h6 "Boone Gourlay" at bounding box center [307, 67] width 53 height 8
click at [187, 221] on h6 "Francois Fournier" at bounding box center [191, 223] width 53 height 8
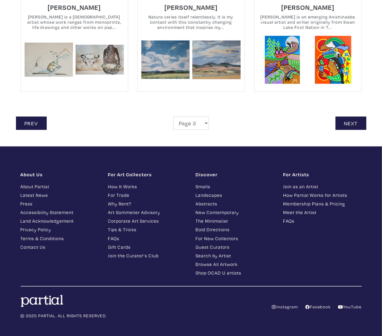
scroll to position [1441, 0]
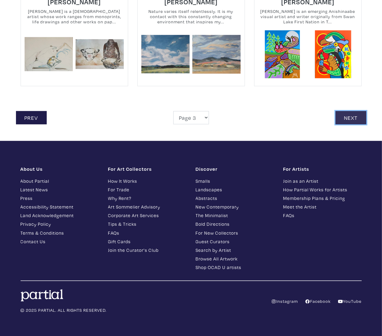
click at [356, 111] on link "Next" at bounding box center [351, 117] width 31 height 13
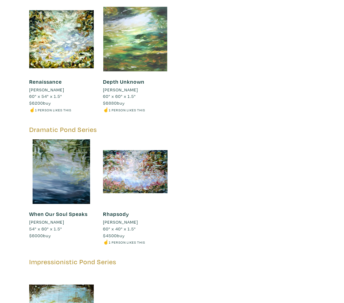
scroll to position [1019, 0]
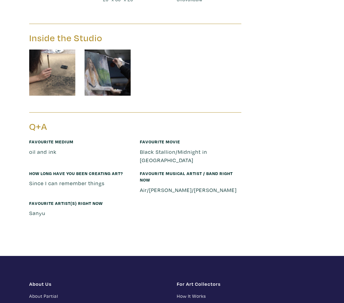
scroll to position [1107, 0]
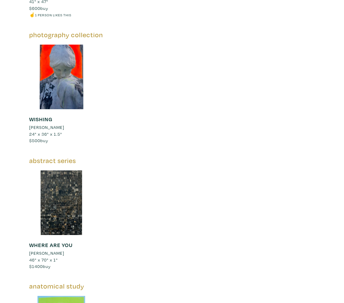
scroll to position [1657, 0]
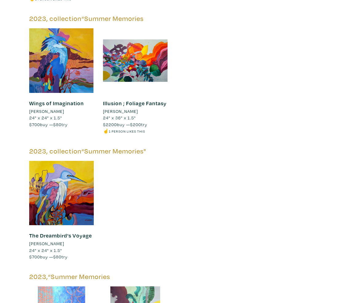
scroll to position [1825, 0]
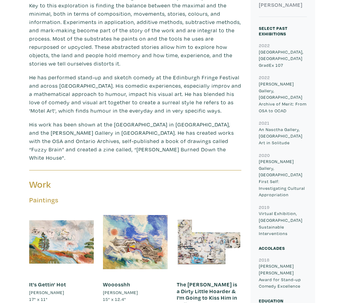
scroll to position [201, 0]
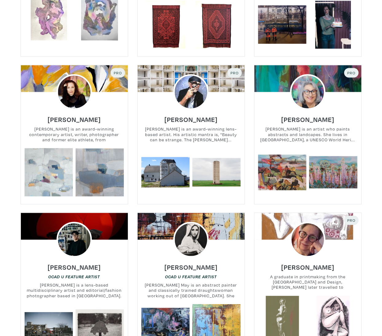
scroll to position [576, 0]
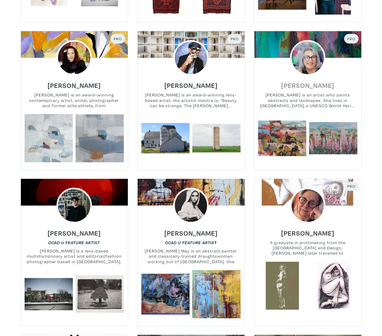
click at [307, 86] on h6 "Paulette Melanson" at bounding box center [307, 85] width 53 height 8
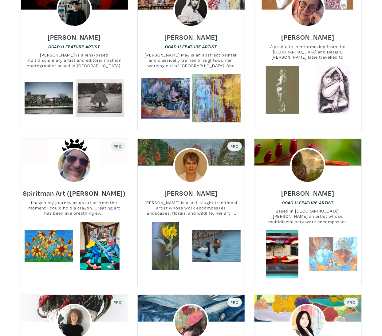
scroll to position [866, 0]
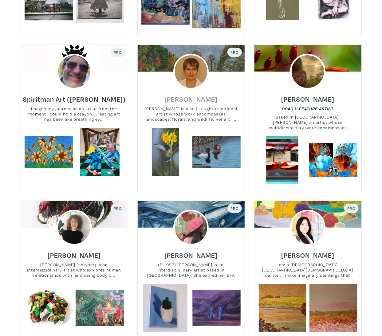
click at [186, 97] on h6 "Sherry Dube" at bounding box center [191, 99] width 53 height 8
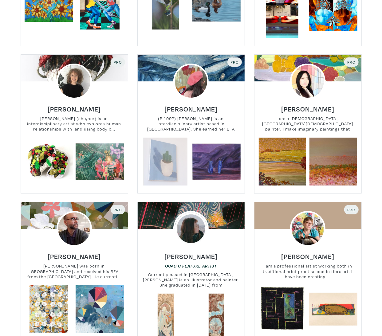
scroll to position [1013, 0]
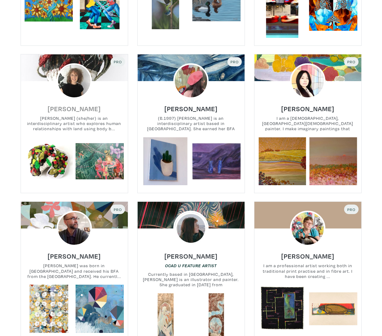
click at [73, 105] on h6 "Valerie Carew" at bounding box center [74, 109] width 53 height 8
click at [196, 105] on h6 "Afifa Bari" at bounding box center [191, 109] width 53 height 8
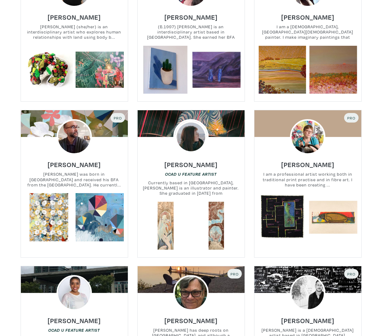
scroll to position [1118, 0]
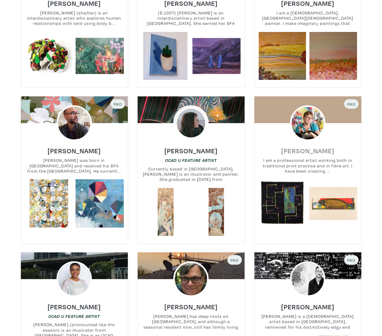
click at [310, 148] on h6 "Audrey Feltham" at bounding box center [307, 151] width 53 height 8
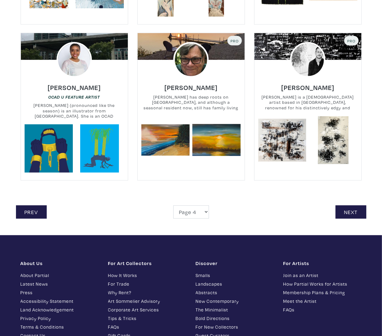
scroll to position [1375, 0]
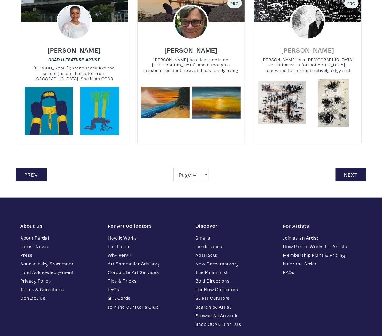
click at [302, 49] on h6 "Patrick Skals" at bounding box center [307, 50] width 53 height 8
click at [352, 168] on link "Next" at bounding box center [351, 174] width 31 height 13
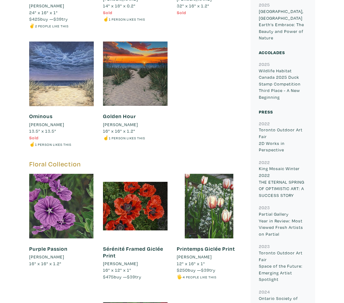
scroll to position [768, 0]
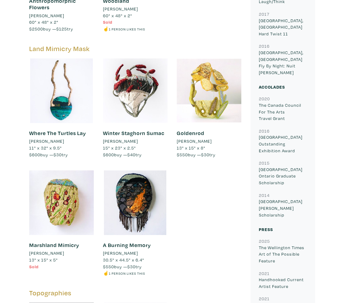
scroll to position [871, 0]
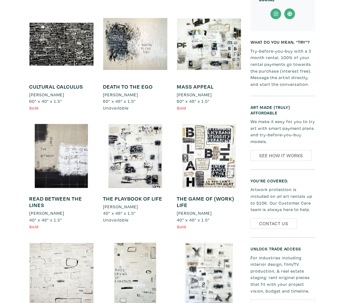
scroll to position [476, 0]
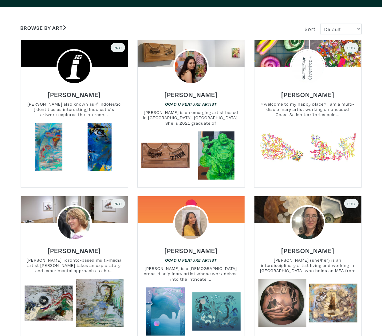
scroll to position [110, 0]
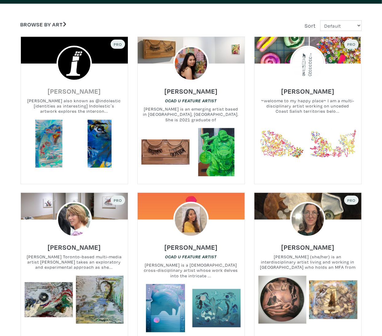
click at [74, 89] on h6 "[PERSON_NAME]" at bounding box center [74, 91] width 53 height 8
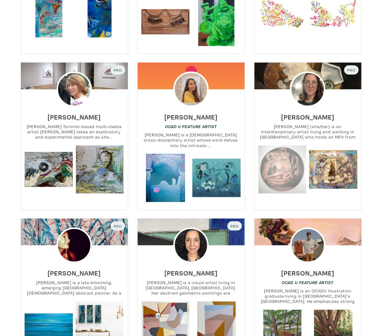
scroll to position [277, 0]
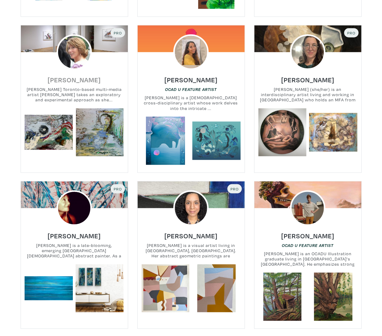
click at [78, 78] on h6 "Margie Kelk" at bounding box center [74, 80] width 53 height 8
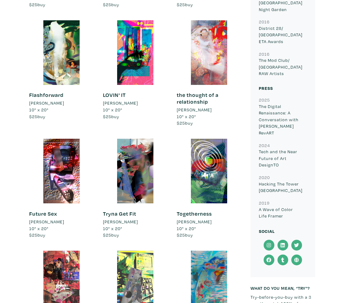
scroll to position [716, 0]
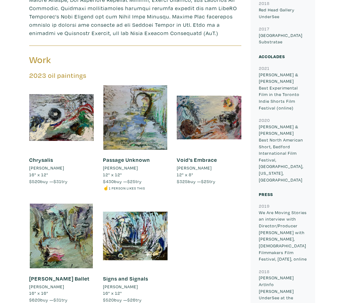
scroll to position [366, 0]
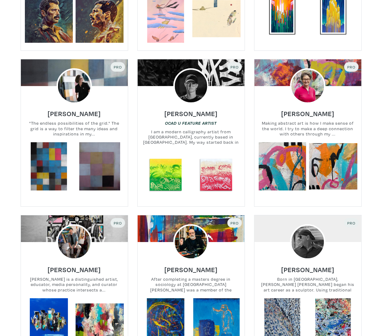
scroll to position [896, 0]
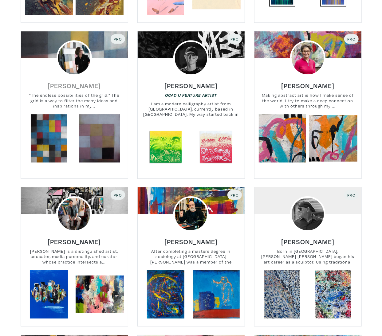
click at [97, 85] on h6 "[PERSON_NAME]" at bounding box center [74, 86] width 53 height 8
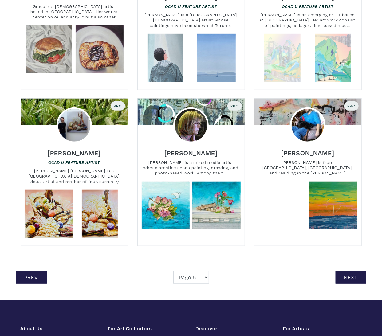
scroll to position [1320, 0]
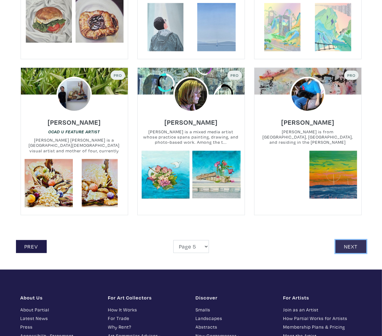
click at [354, 246] on link "Next" at bounding box center [351, 247] width 31 height 13
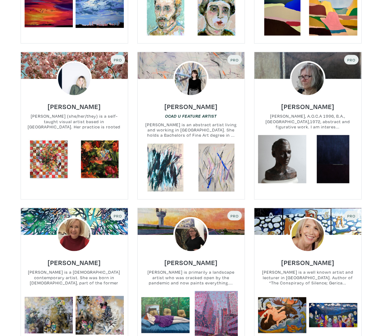
scroll to position [256, 0]
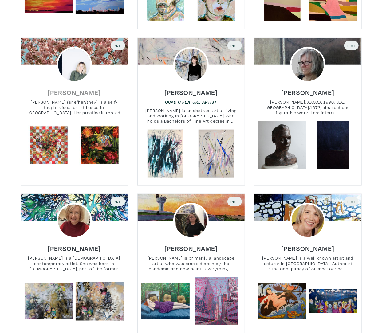
click at [90, 91] on h6 "Laura Kay Keeling" at bounding box center [74, 92] width 53 height 8
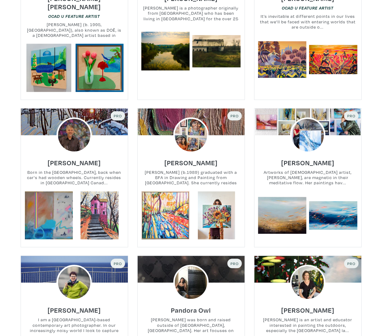
scroll to position [785, 0]
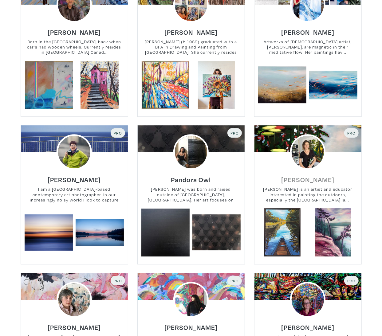
click at [298, 176] on h6 "Marta Stares" at bounding box center [307, 180] width 53 height 8
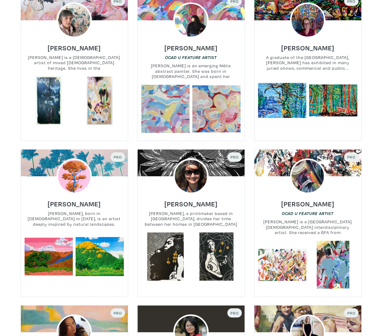
scroll to position [1150, 0]
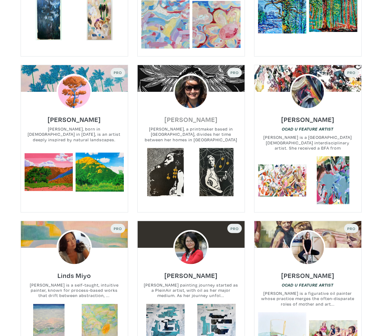
click at [179, 115] on h6 "Elena Gorlenko" at bounding box center [191, 119] width 53 height 8
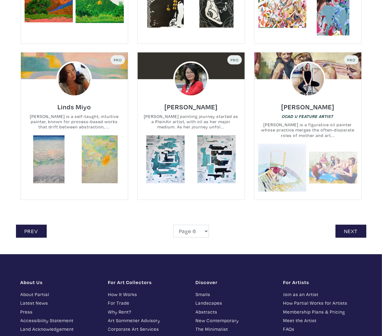
scroll to position [1323, 0]
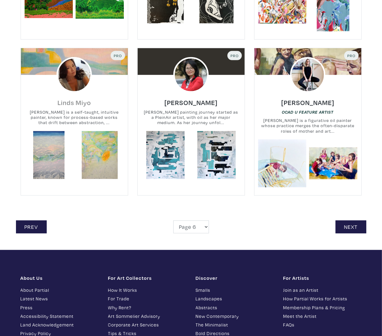
click at [84, 98] on h6 "Linds Miyo" at bounding box center [75, 102] width 34 height 8
click at [349, 221] on link "Next" at bounding box center [351, 227] width 31 height 13
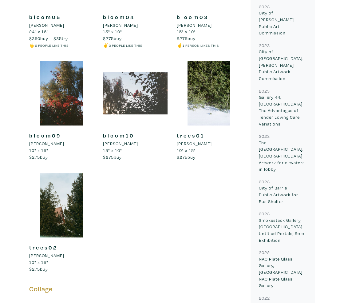
scroll to position [525, 0]
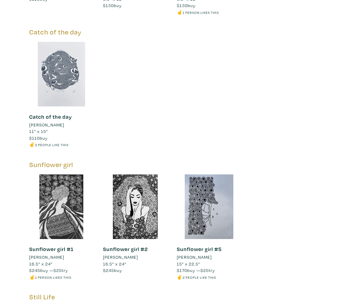
scroll to position [2659, 0]
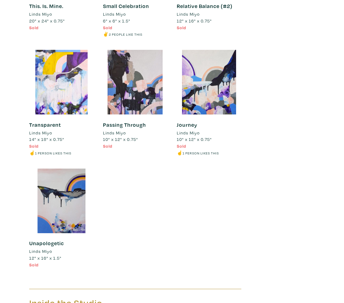
scroll to position [3715, 0]
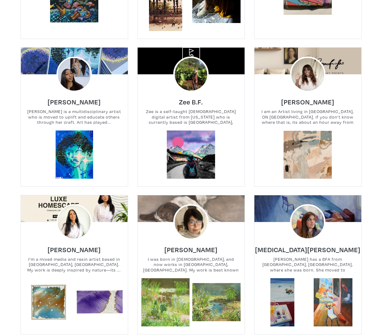
scroll to position [1192, 0]
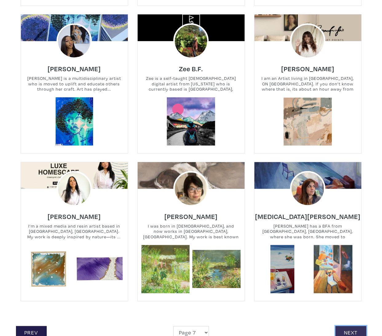
click at [360, 327] on link "Next" at bounding box center [351, 333] width 31 height 13
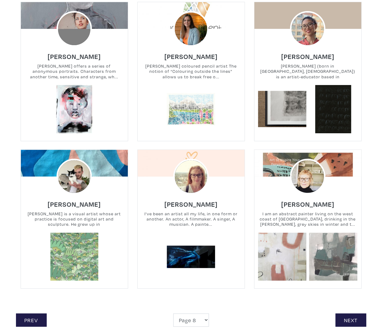
scroll to position [1212, 0]
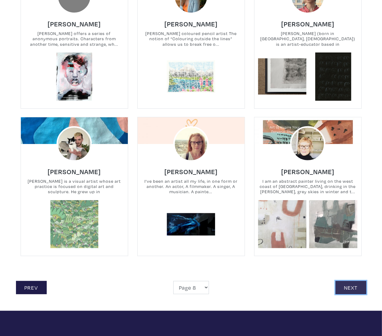
click at [355, 282] on link "Next" at bounding box center [351, 287] width 31 height 13
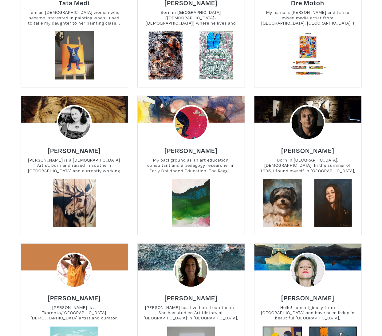
scroll to position [531, 0]
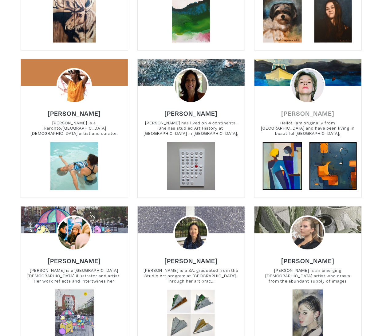
click at [303, 114] on h6 "Ann Ryan" at bounding box center [307, 113] width 53 height 8
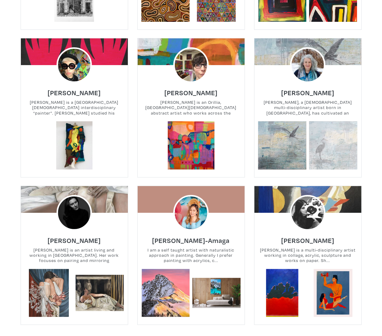
scroll to position [1164, 0]
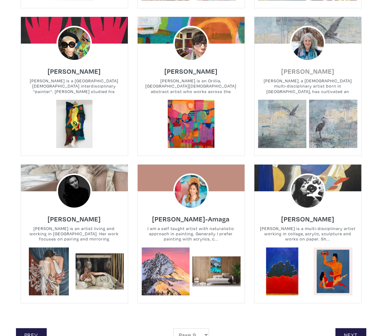
click at [312, 74] on h6 "Sara Lamond" at bounding box center [307, 71] width 53 height 8
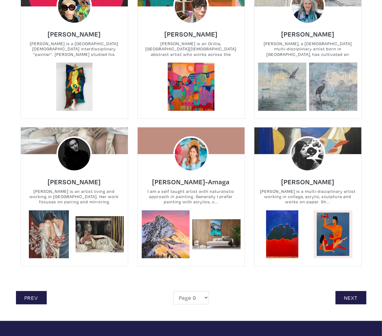
scroll to position [1244, 0]
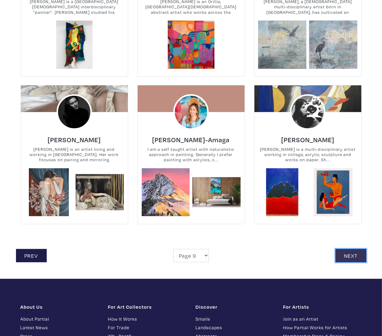
click at [352, 254] on link "Next" at bounding box center [351, 255] width 31 height 13
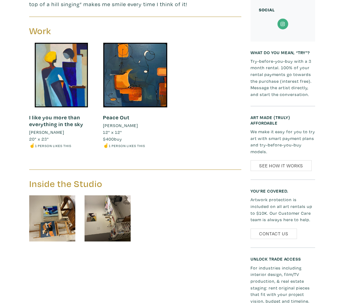
scroll to position [225, 0]
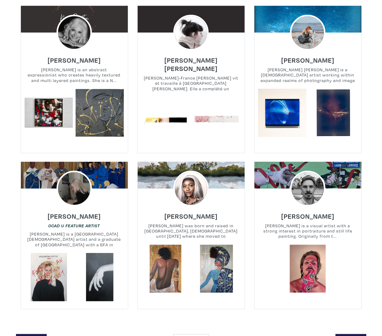
scroll to position [1214, 0]
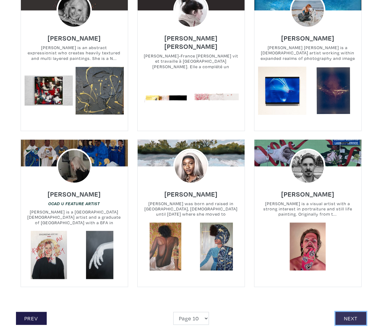
click at [351, 312] on link "Next" at bounding box center [351, 318] width 31 height 13
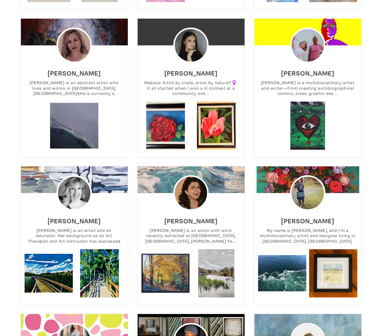
scroll to position [325, 0]
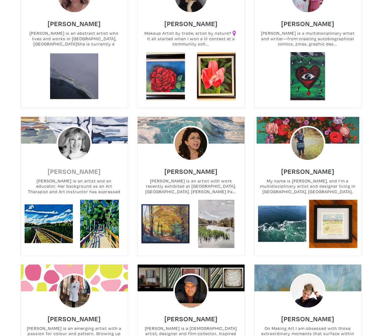
click at [69, 172] on h6 "Jill McNair" at bounding box center [74, 171] width 53 height 8
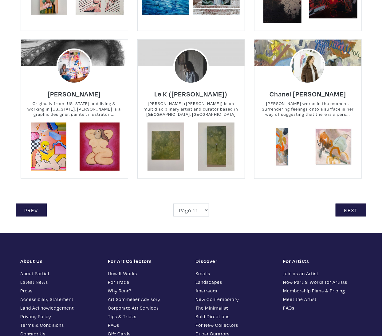
scroll to position [1354, 0]
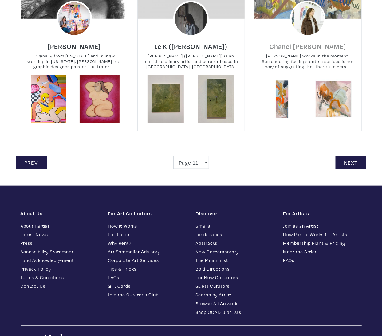
click at [297, 46] on h6 "Chanel DesRoches" at bounding box center [308, 46] width 77 height 8
click at [352, 163] on link "Next" at bounding box center [351, 162] width 31 height 13
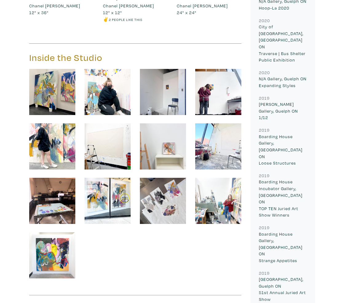
scroll to position [474, 0]
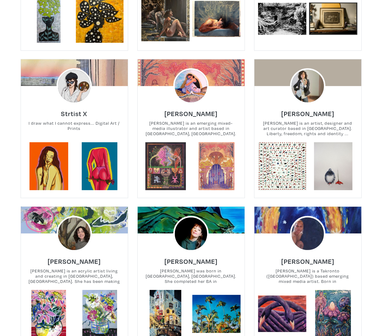
scroll to position [839, 0]
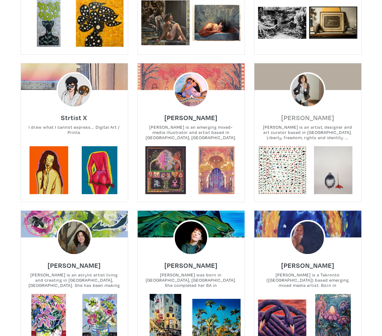
click at [323, 113] on h6 "[PERSON_NAME]" at bounding box center [307, 117] width 53 height 8
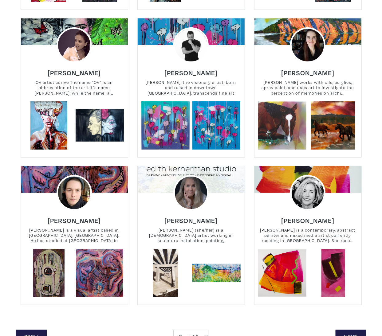
scroll to position [1212, 0]
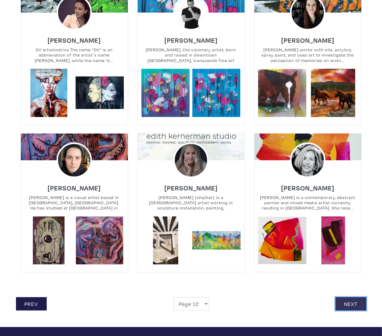
click at [359, 298] on link "Next" at bounding box center [351, 304] width 31 height 13
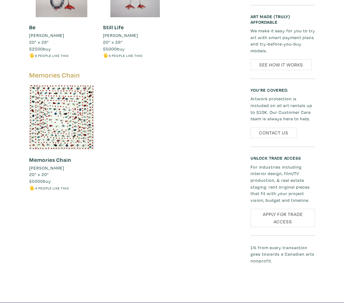
scroll to position [213, 0]
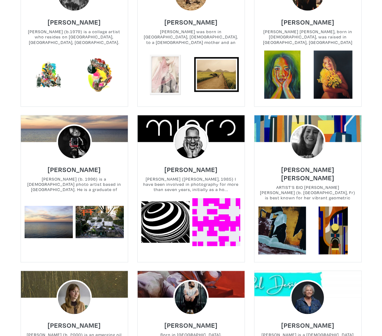
scroll to position [632, 0]
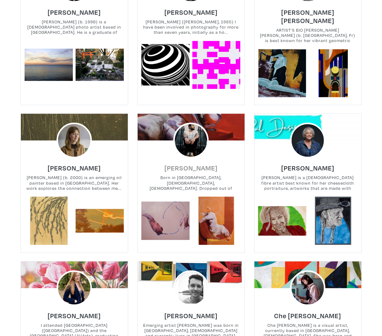
click at [199, 164] on h6 "Fabrizio Sclocco" at bounding box center [191, 168] width 53 height 8
click at [76, 164] on h6 "[PERSON_NAME]" at bounding box center [74, 168] width 53 height 8
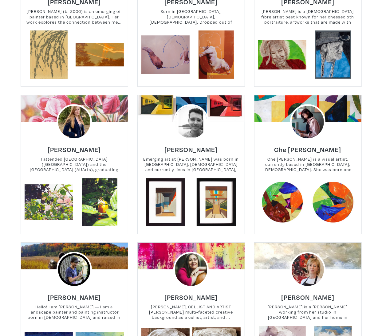
scroll to position [802, 0]
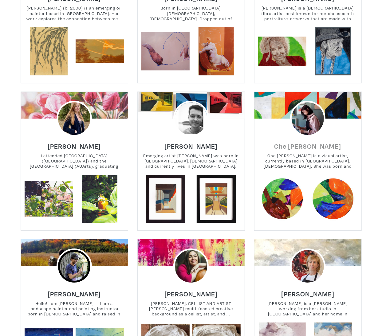
click at [325, 142] on h6 "Che Ree Kwon" at bounding box center [308, 146] width 67 height 8
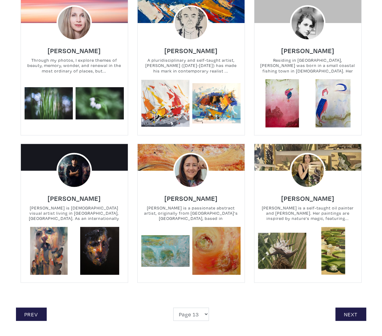
scroll to position [1317, 0]
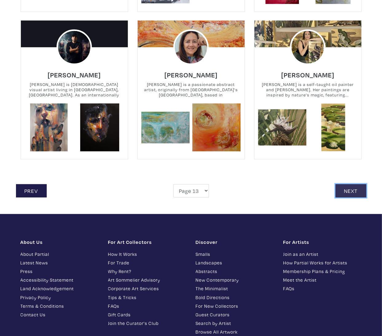
click at [349, 185] on link "Next" at bounding box center [351, 191] width 31 height 13
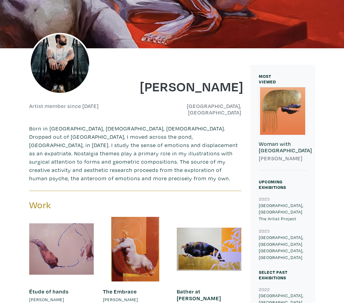
scroll to position [237, 0]
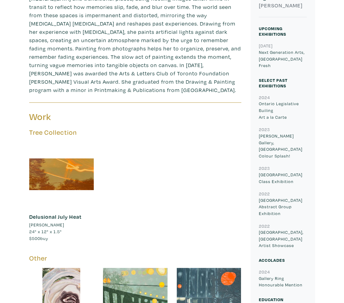
scroll to position [328, 0]
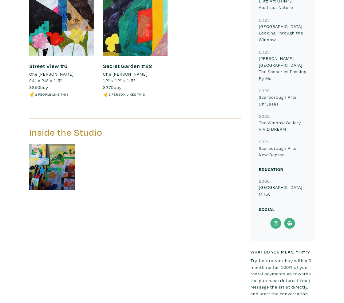
scroll to position [693, 0]
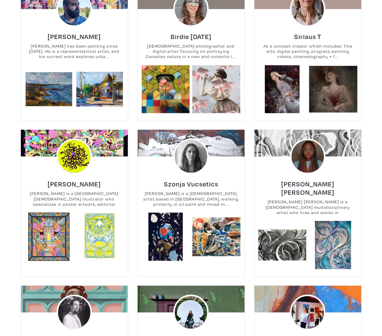
scroll to position [613, 0]
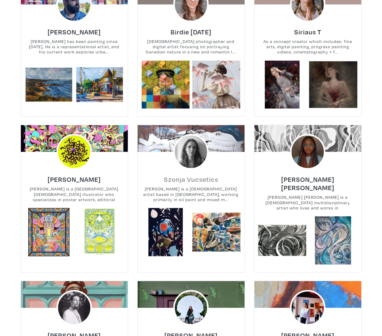
click at [183, 178] on h6 "Szonja Vucsetics" at bounding box center [191, 179] width 54 height 8
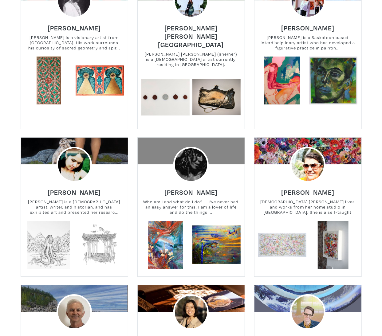
scroll to position [1054, 0]
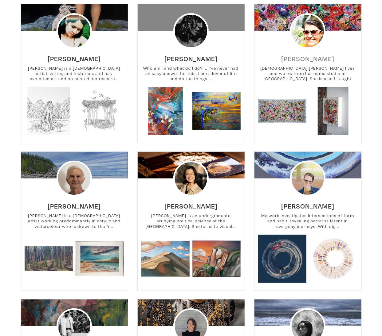
click at [292, 54] on h6 "manuela moldovan" at bounding box center [307, 58] width 53 height 8
click at [196, 202] on h6 "Skylar Cheung" at bounding box center [191, 206] width 53 height 8
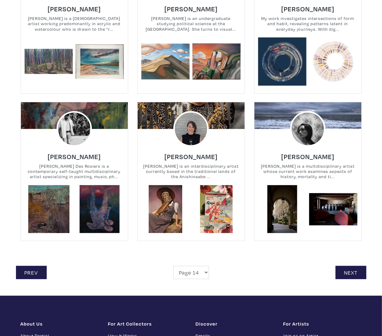
scroll to position [1301, 0]
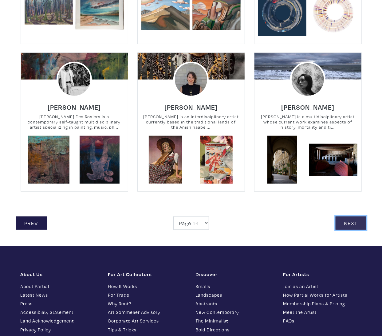
click at [359, 217] on link "Next" at bounding box center [351, 223] width 31 height 13
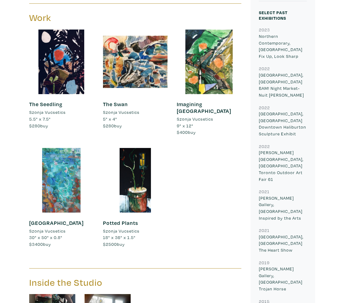
scroll to position [225, 0]
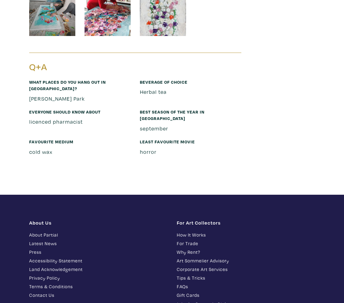
scroll to position [1174, 0]
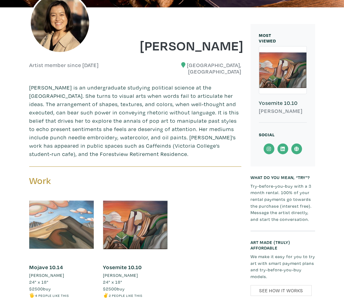
scroll to position [174, 0]
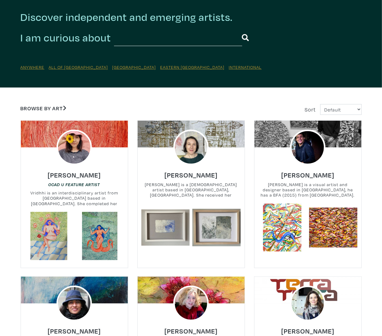
scroll to position [168, 0]
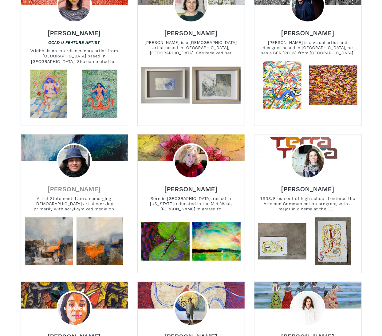
click at [94, 190] on h6 "Annette Courtemanche" at bounding box center [74, 189] width 53 height 8
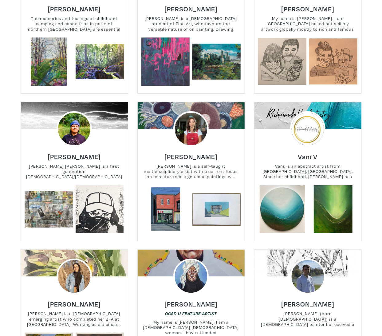
scroll to position [1222, 0]
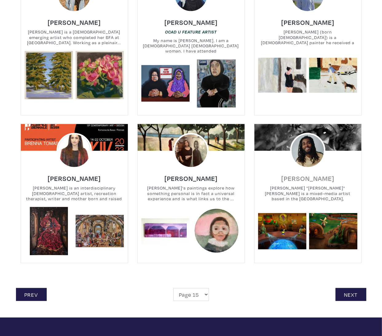
click at [312, 177] on h6 "[PERSON_NAME]" at bounding box center [307, 178] width 53 height 8
click at [352, 289] on link "Next" at bounding box center [351, 294] width 31 height 13
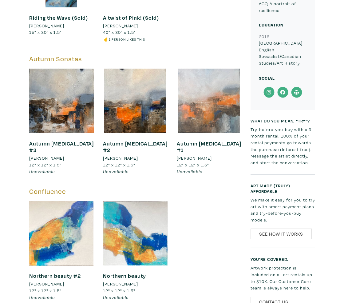
scroll to position [722, 0]
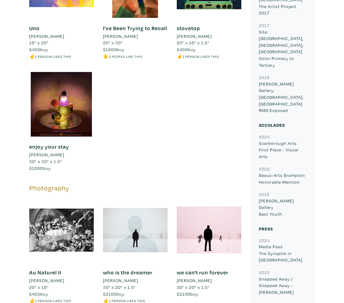
scroll to position [630, 0]
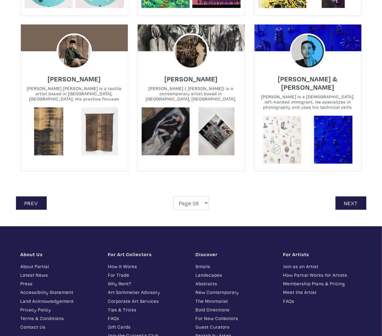
scroll to position [1369, 0]
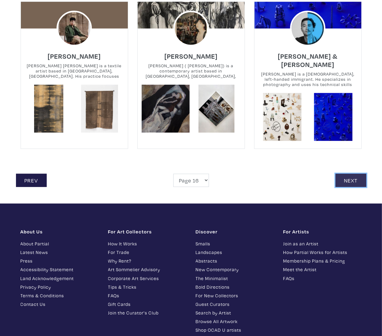
click at [350, 174] on link "Next" at bounding box center [351, 180] width 31 height 13
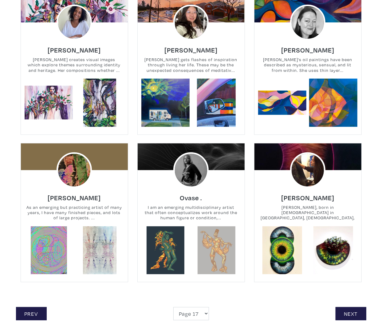
scroll to position [1378, 0]
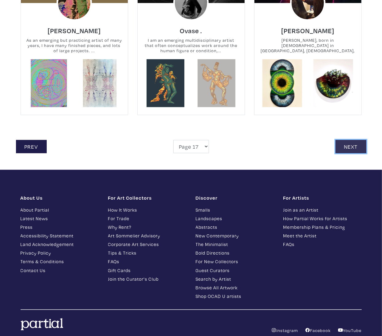
click at [348, 147] on link "Next" at bounding box center [351, 146] width 31 height 13
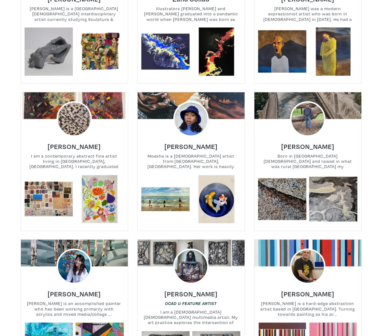
scroll to position [492, 0]
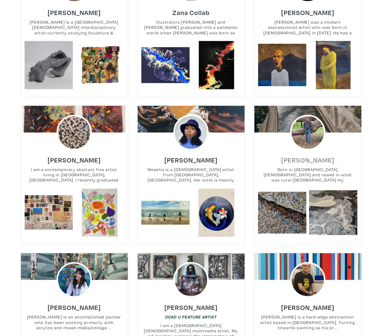
click at [316, 156] on h6 "[PERSON_NAME]" at bounding box center [307, 160] width 53 height 8
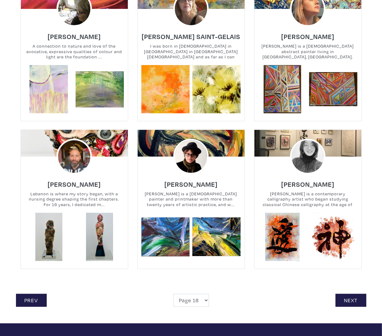
scroll to position [1267, 0]
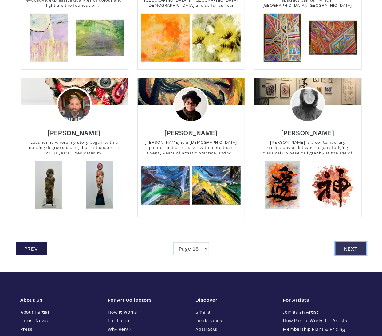
click at [351, 243] on link "Next" at bounding box center [351, 249] width 31 height 13
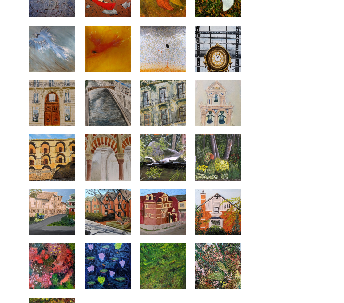
scroll to position [1316, 0]
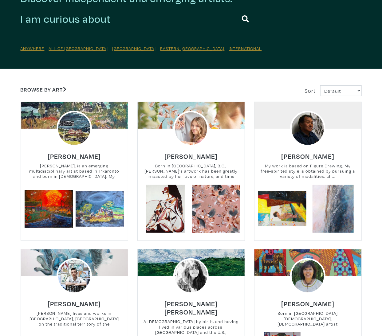
scroll to position [257, 0]
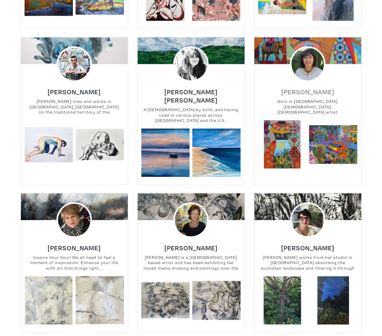
click at [310, 92] on h6 "frances ferdinands" at bounding box center [307, 92] width 53 height 8
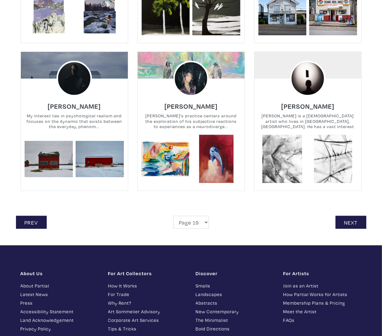
scroll to position [1307, 0]
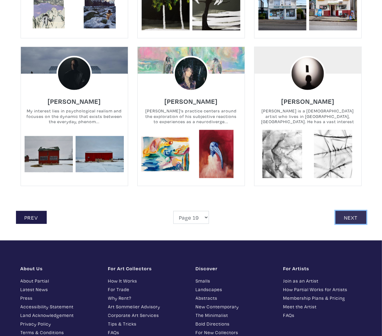
click at [348, 211] on link "Next" at bounding box center [351, 217] width 31 height 13
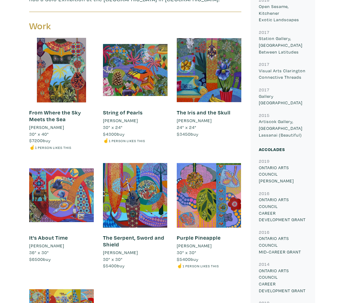
scroll to position [463, 0]
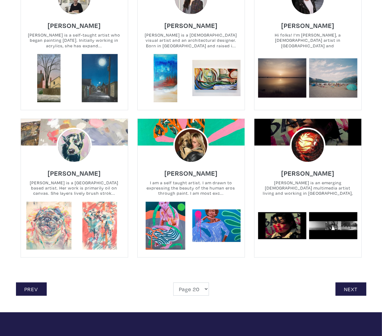
scroll to position [1251, 0]
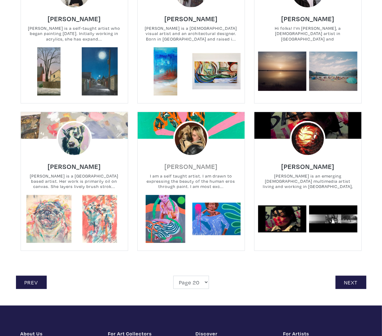
click at [197, 162] on h6 "Annette Dunlop" at bounding box center [191, 166] width 53 height 8
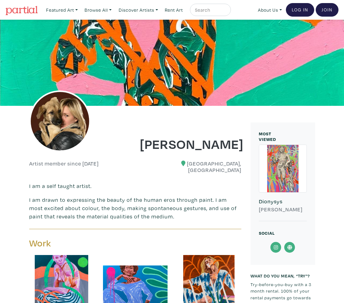
click at [211, 13] on input "text" at bounding box center [209, 10] width 31 height 8
type input "kelsey"
click at [226, 12] on button "submit" at bounding box center [226, 12] width 0 height 0
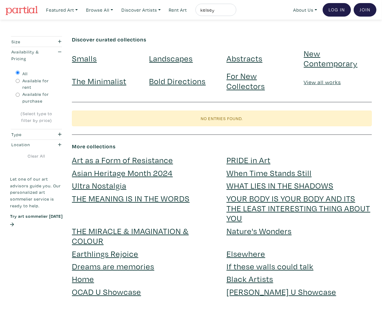
drag, startPoint x: 201, startPoint y: 6, endPoint x: 104, endPoint y: -1, distance: 96.8
click at [104, 0] on html "Gift cards for the art-lovers on your list – order by Dec. 22. Featured Art Sma…" at bounding box center [191, 291] width 382 height 583
type input "x"
type input "chatburn"
click at [232, 12] on button "submit" at bounding box center [232, 12] width 0 height 0
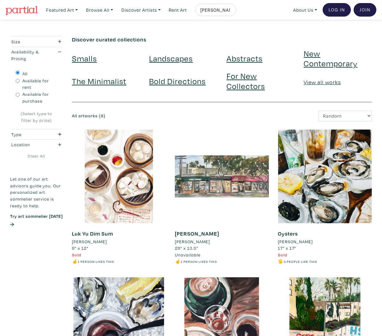
click at [92, 242] on li "[PERSON_NAME]" at bounding box center [89, 242] width 35 height 7
